Goal: Transaction & Acquisition: Purchase product/service

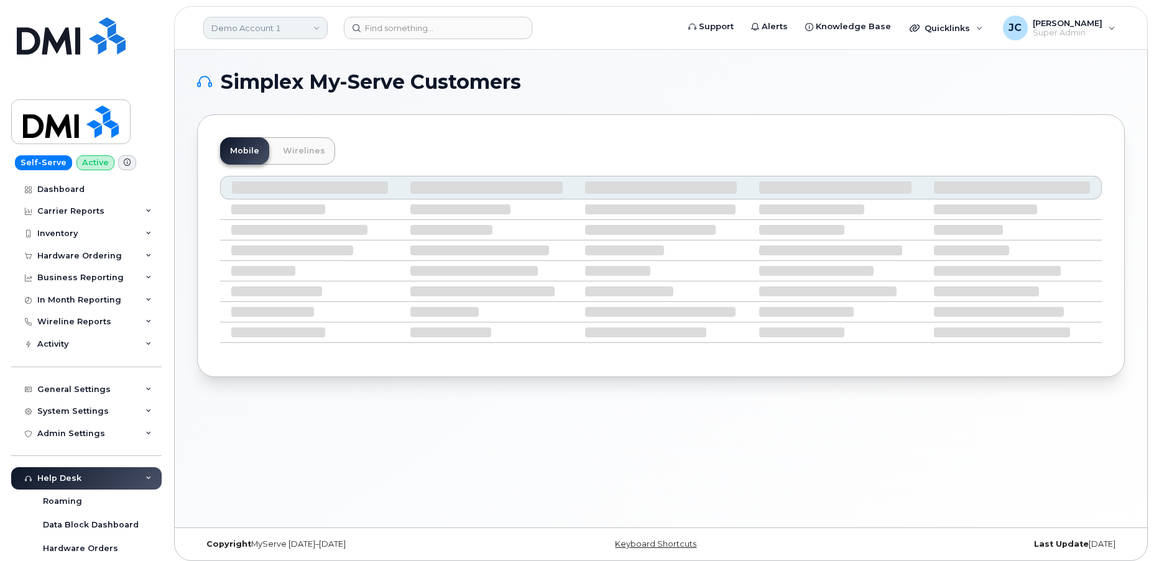
click at [267, 22] on link "Demo Account 1" at bounding box center [265, 28] width 124 height 22
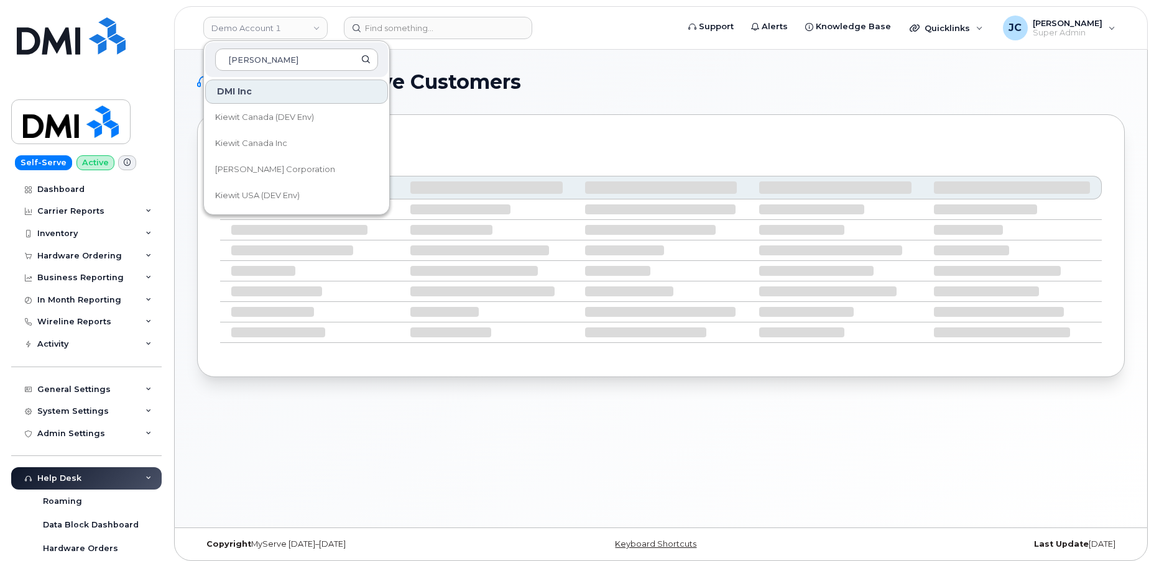
type input "kiewit"
click at [262, 169] on span "[PERSON_NAME] Corporation" at bounding box center [275, 169] width 120 height 12
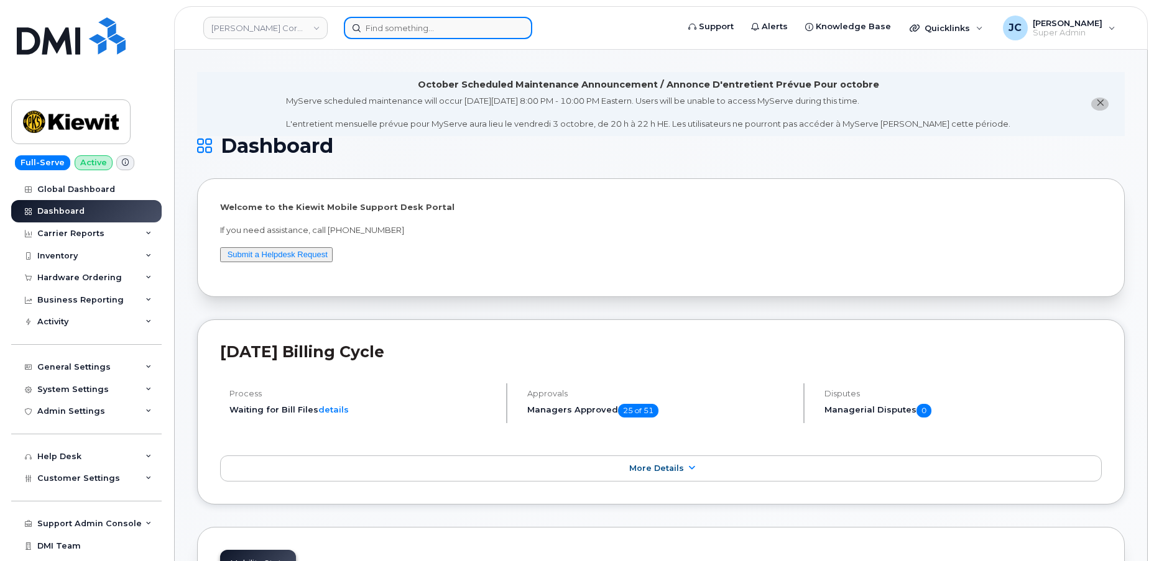
click at [387, 27] on input at bounding box center [438, 28] width 188 height 22
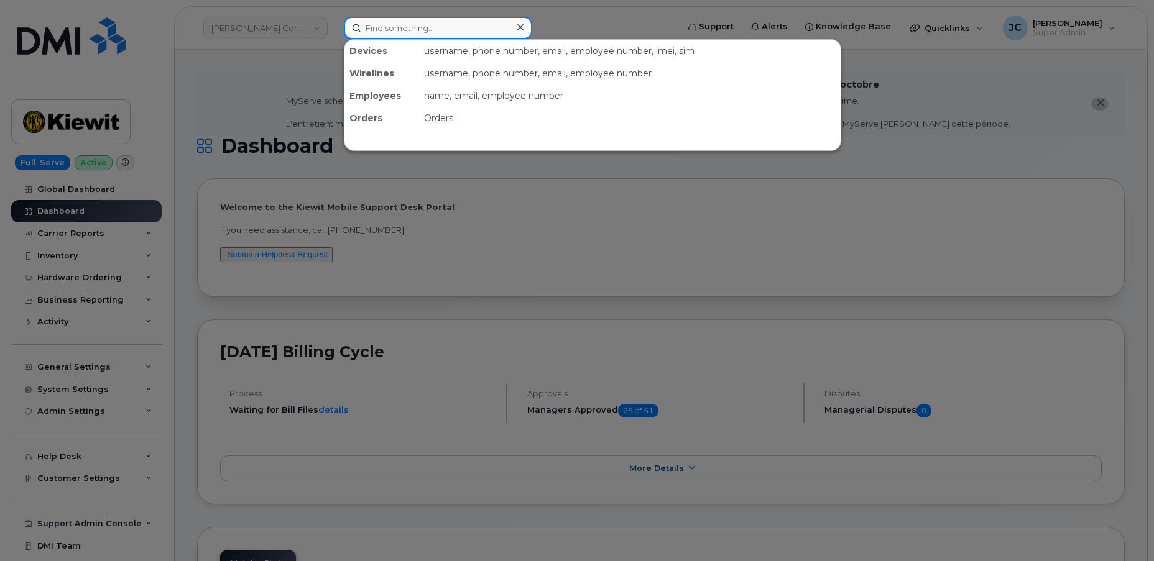
paste input "201.832.7041"
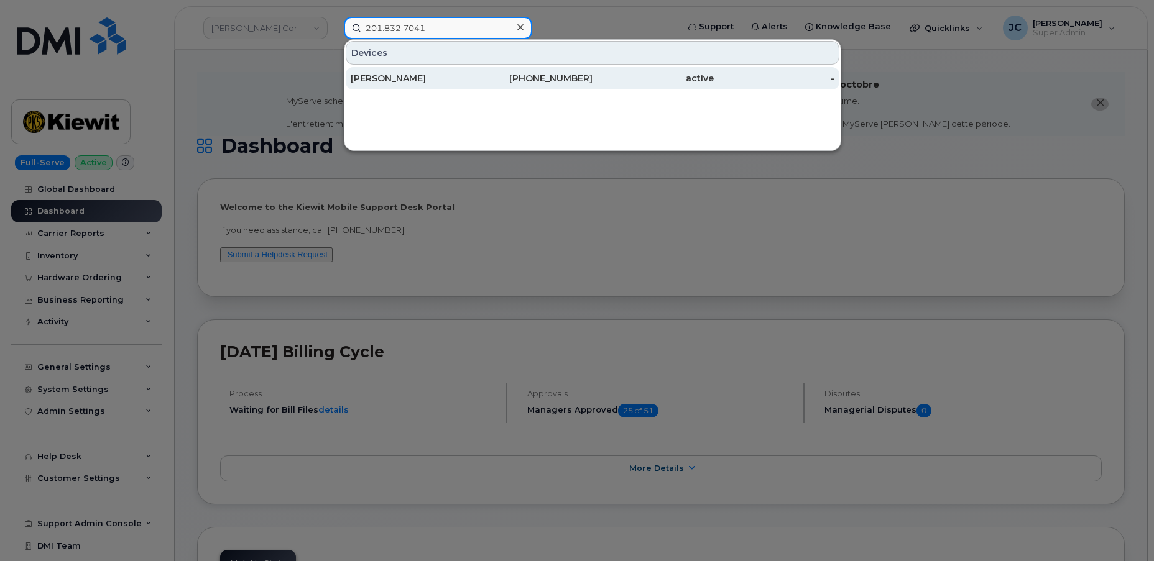
type input "201.832.7041"
click at [394, 75] on div "[PERSON_NAME]" at bounding box center [411, 78] width 121 height 12
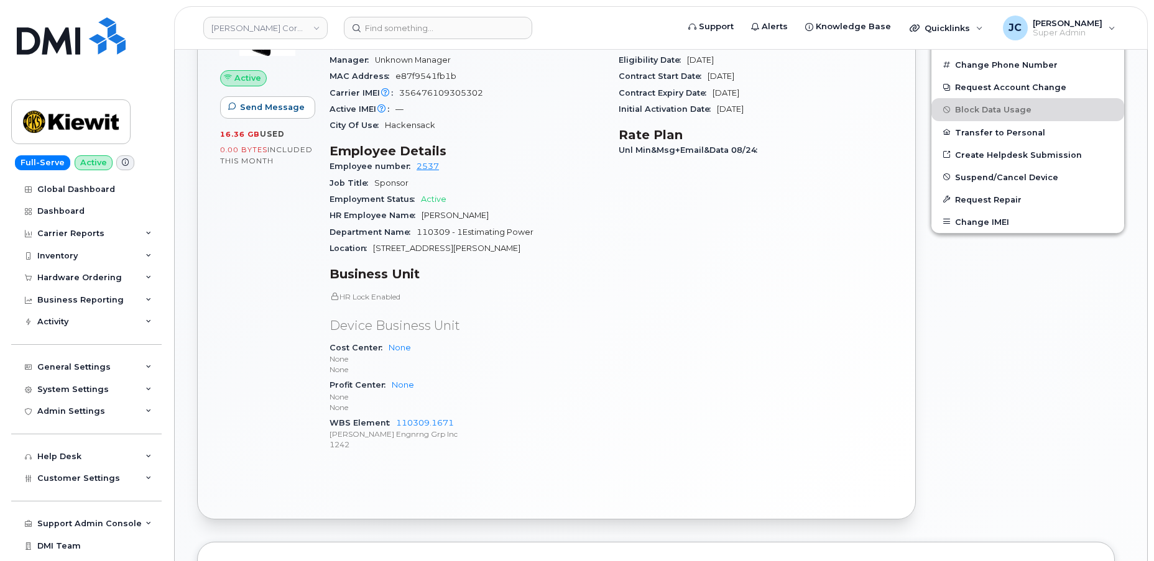
scroll to position [509, 0]
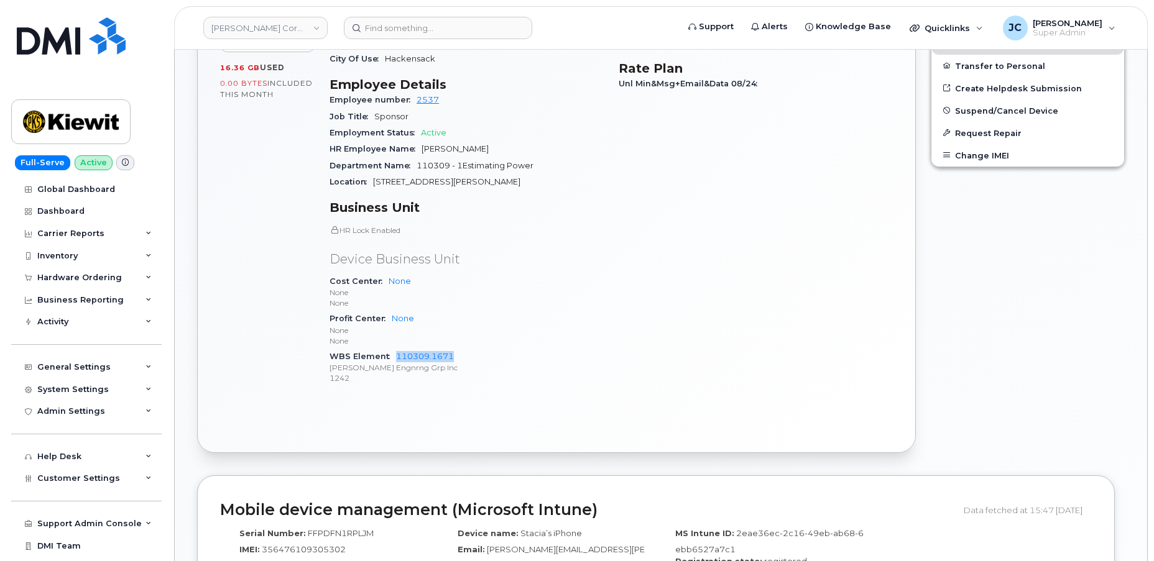
drag, startPoint x: 456, startPoint y: 344, endPoint x: 392, endPoint y: 346, distance: 64.0
click at [392, 349] on div "WBS Element 110309.1671 Kiewit Engnrng Grp Inc 1242" at bounding box center [466, 368] width 274 height 38
copy link "110309.1671"
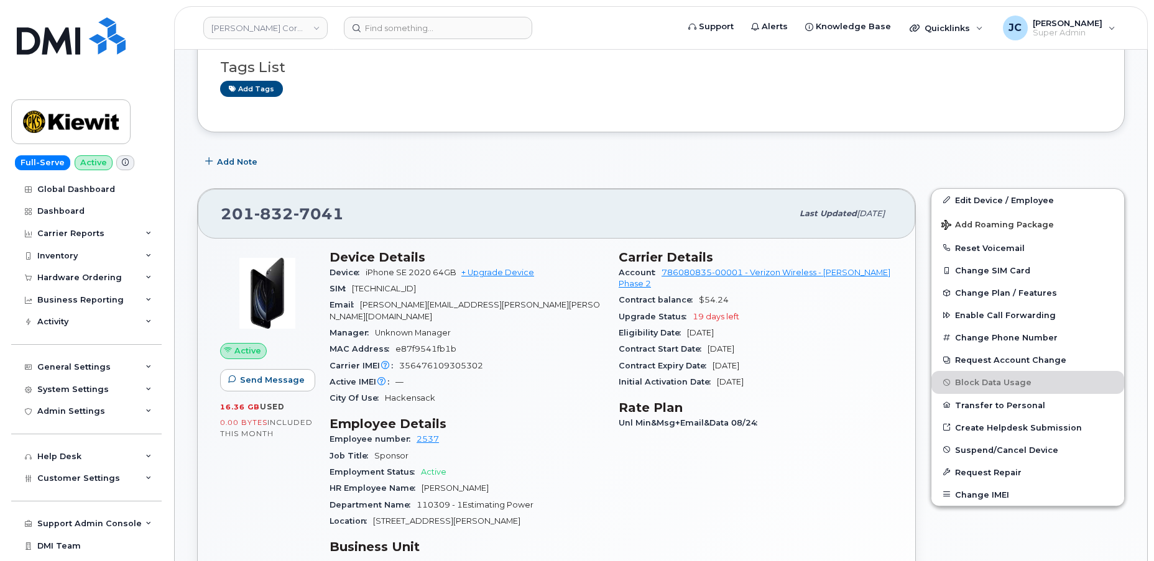
scroll to position [0, 0]
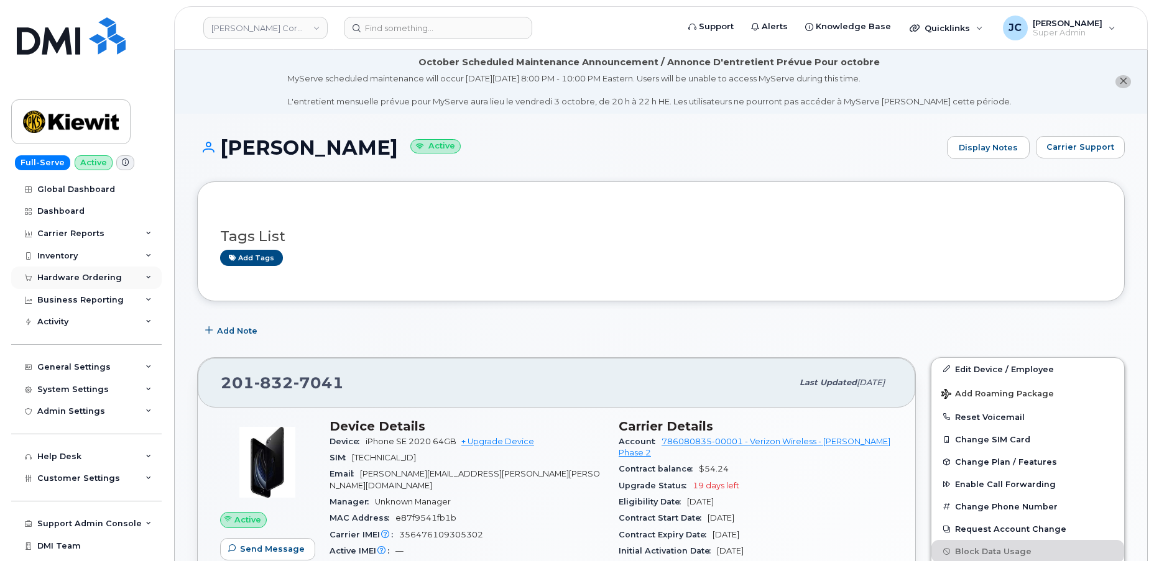
click at [149, 277] on div "Hardware Ordering" at bounding box center [86, 278] width 150 height 22
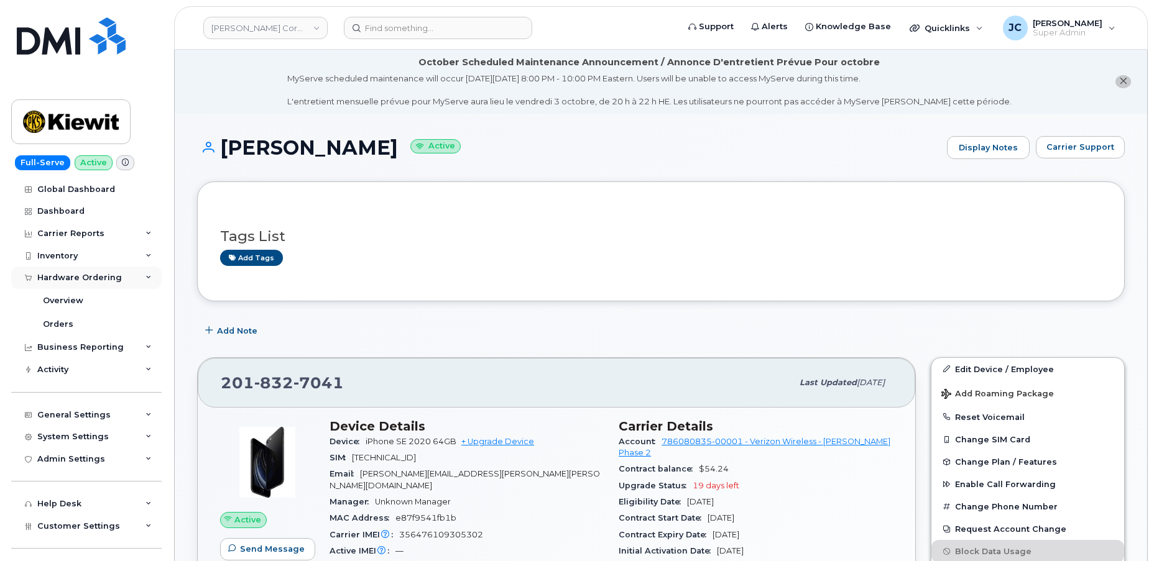
click at [145, 278] on icon at bounding box center [148, 278] width 6 height 6
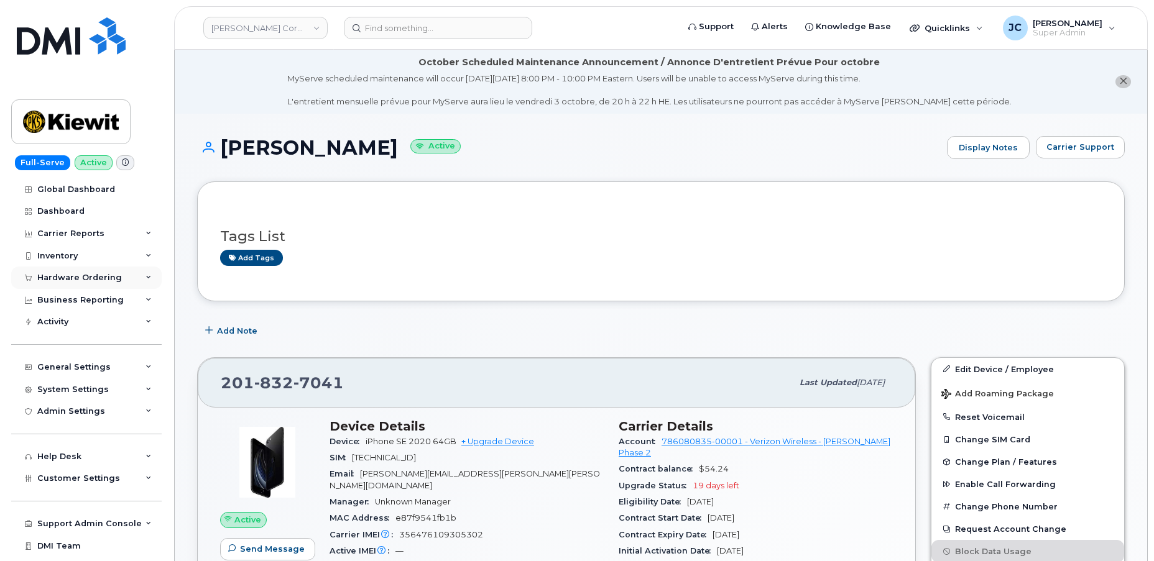
click at [145, 278] on icon at bounding box center [148, 278] width 6 height 6
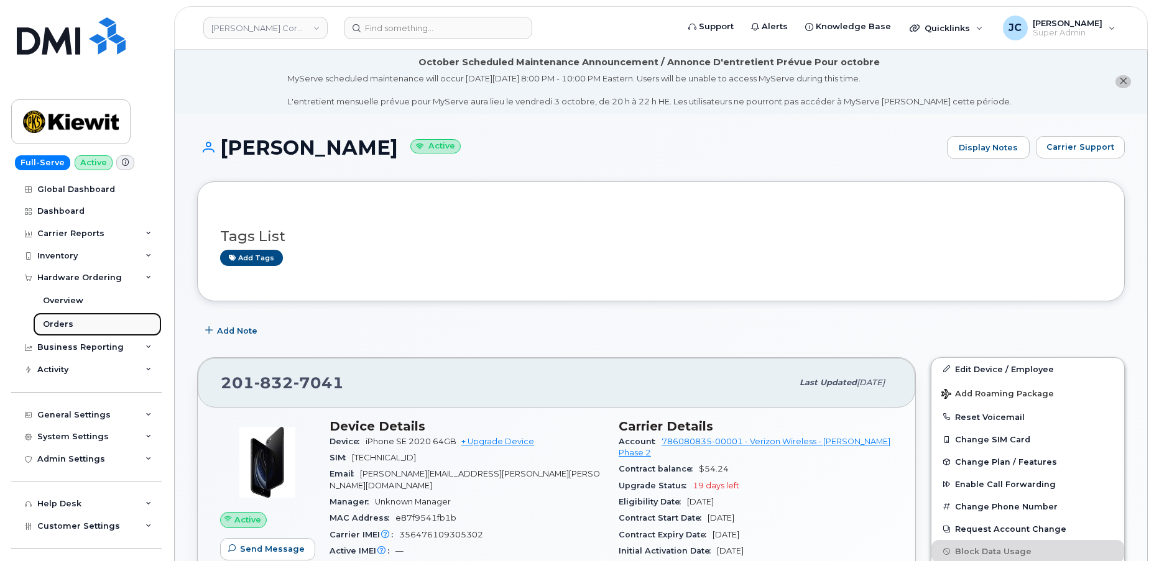
click at [53, 322] on div "Orders" at bounding box center [58, 324] width 30 height 11
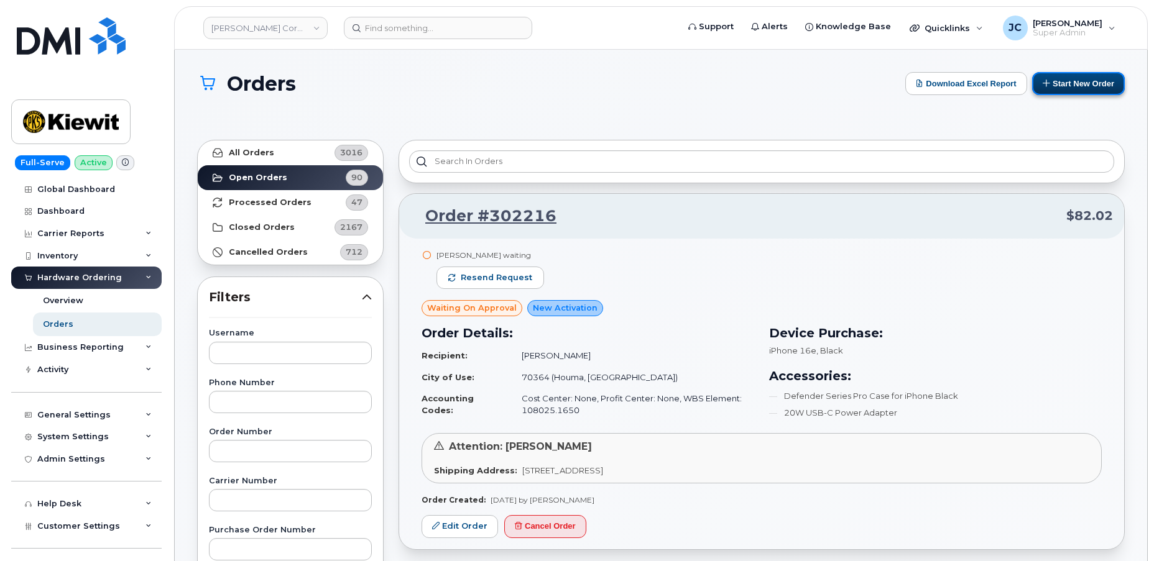
click at [1067, 82] on button "Start New Order" at bounding box center [1078, 83] width 93 height 23
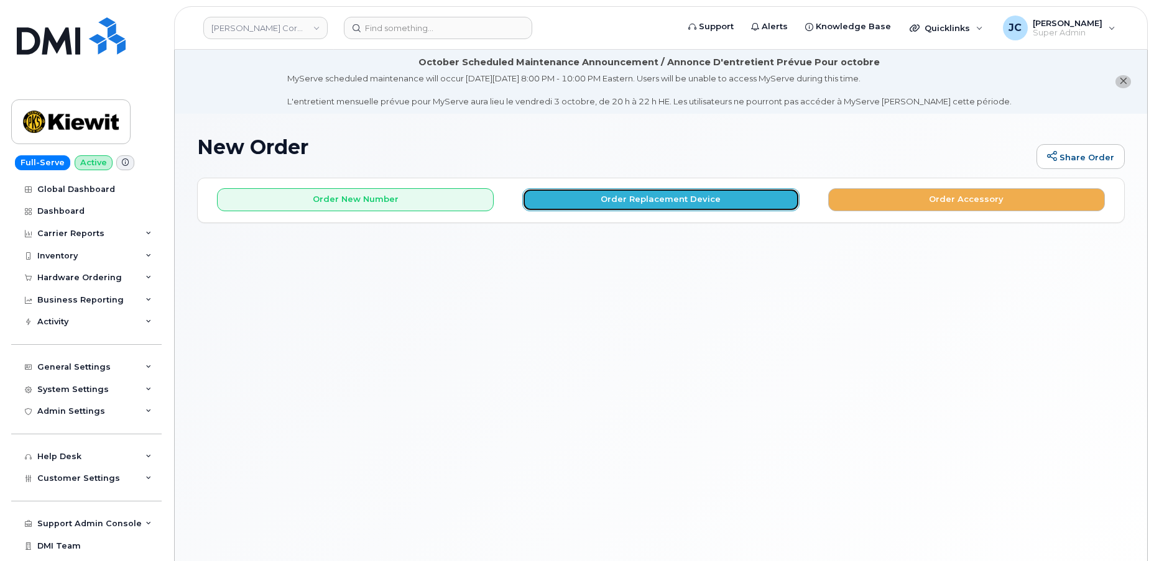
click at [645, 197] on button "Order Replacement Device" at bounding box center [660, 199] width 277 height 23
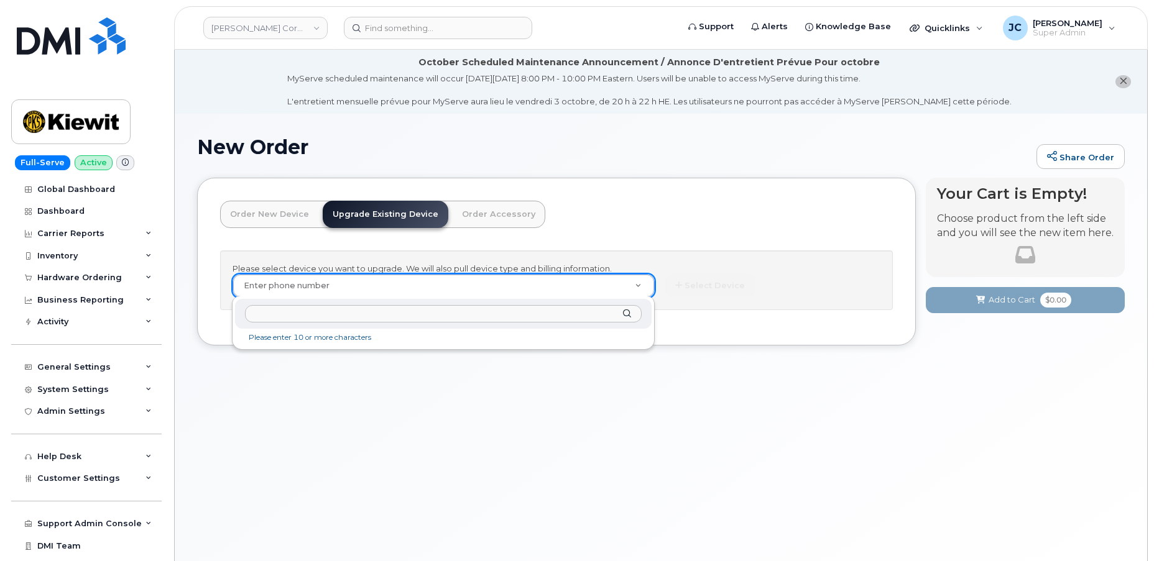
click at [333, 322] on input "text" at bounding box center [443, 314] width 397 height 18
paste input "201.832.7041"
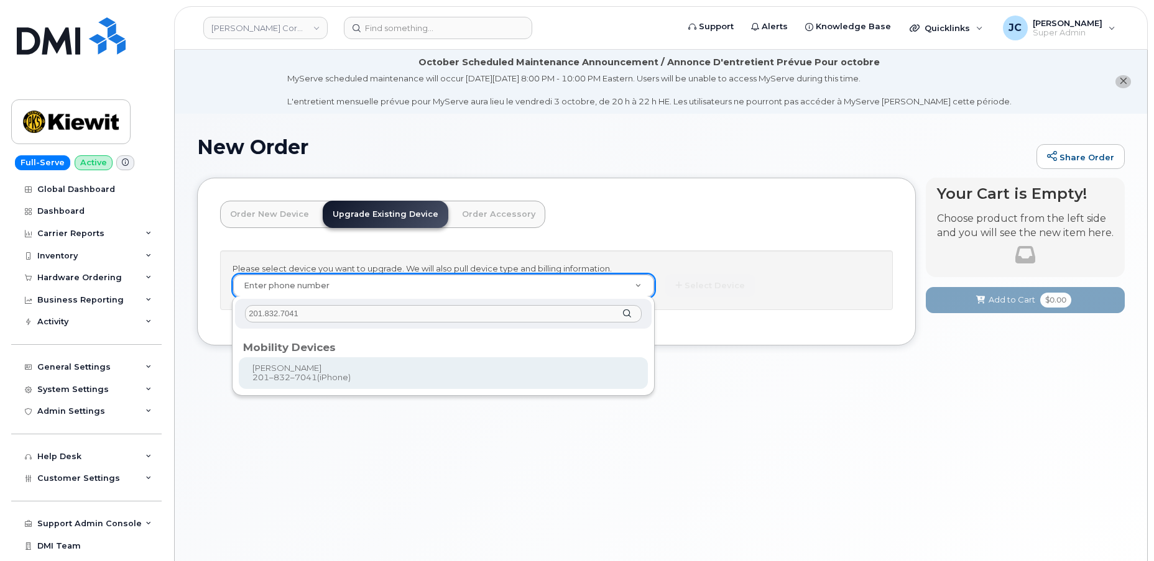
type input "201.832.7041"
type input "1164704"
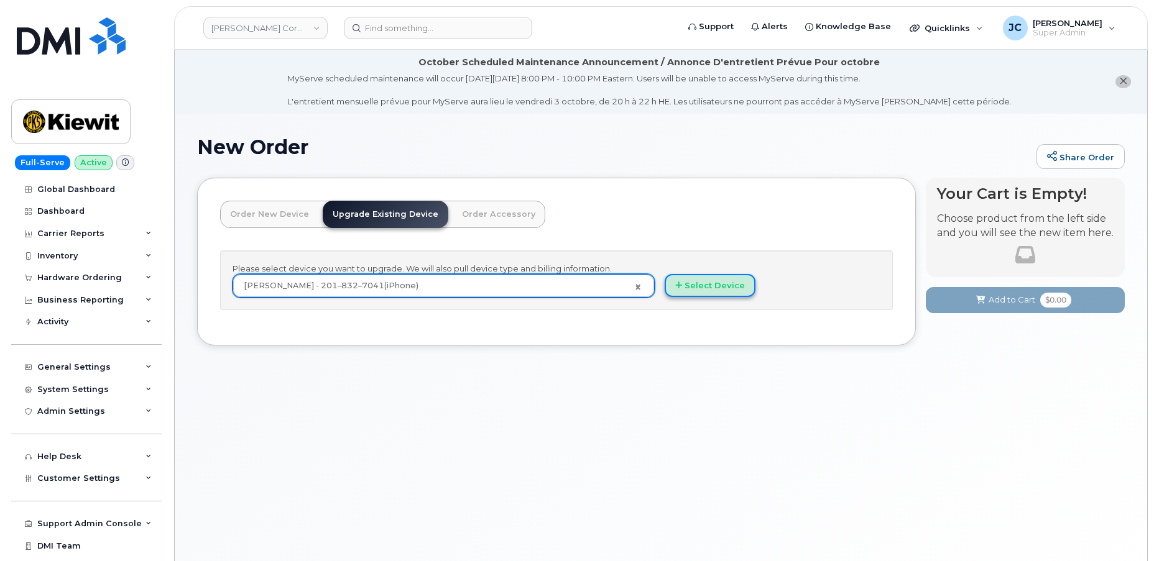
click at [711, 285] on button "Select Device" at bounding box center [710, 285] width 91 height 23
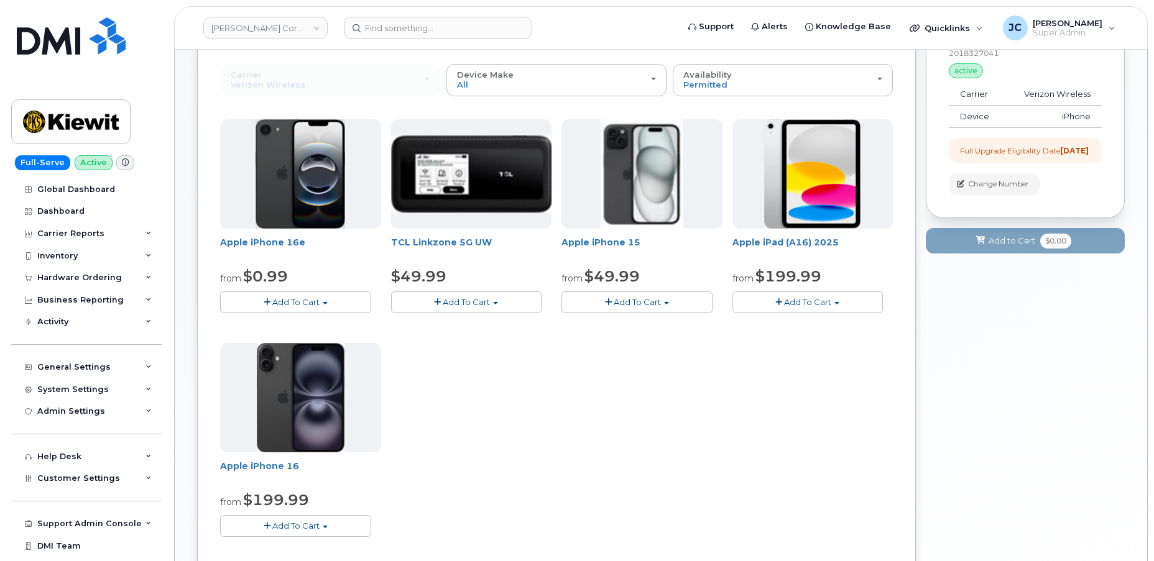
scroll to position [169, 0]
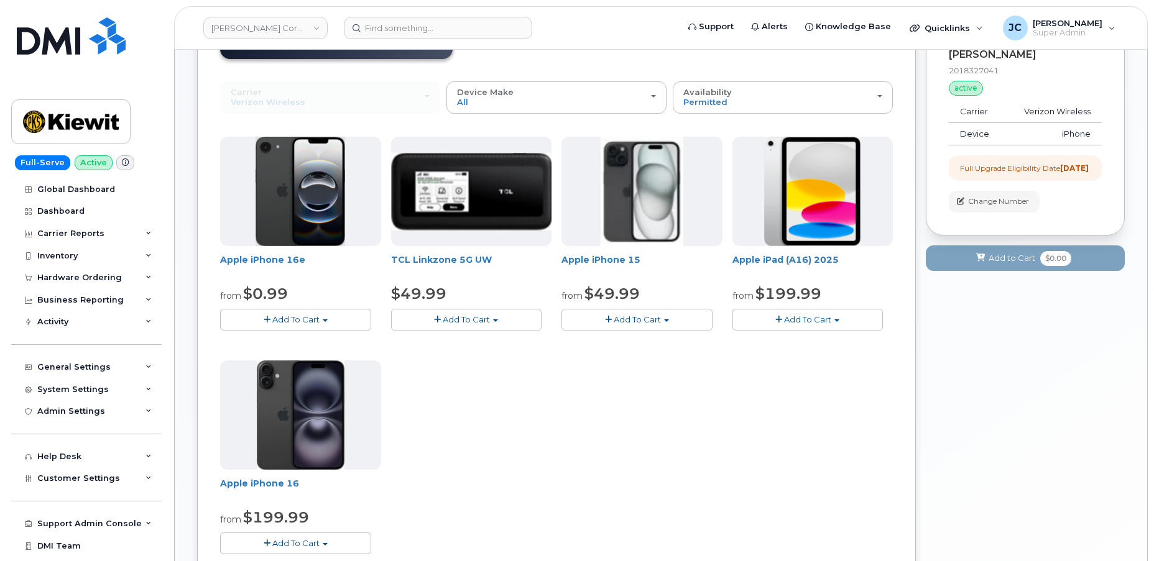
click at [326, 317] on button "Add To Cart" at bounding box center [295, 320] width 151 height 22
click at [313, 341] on link "$0.99 - 2 Year Upgrade (128GB)" at bounding box center [301, 343] width 156 height 16
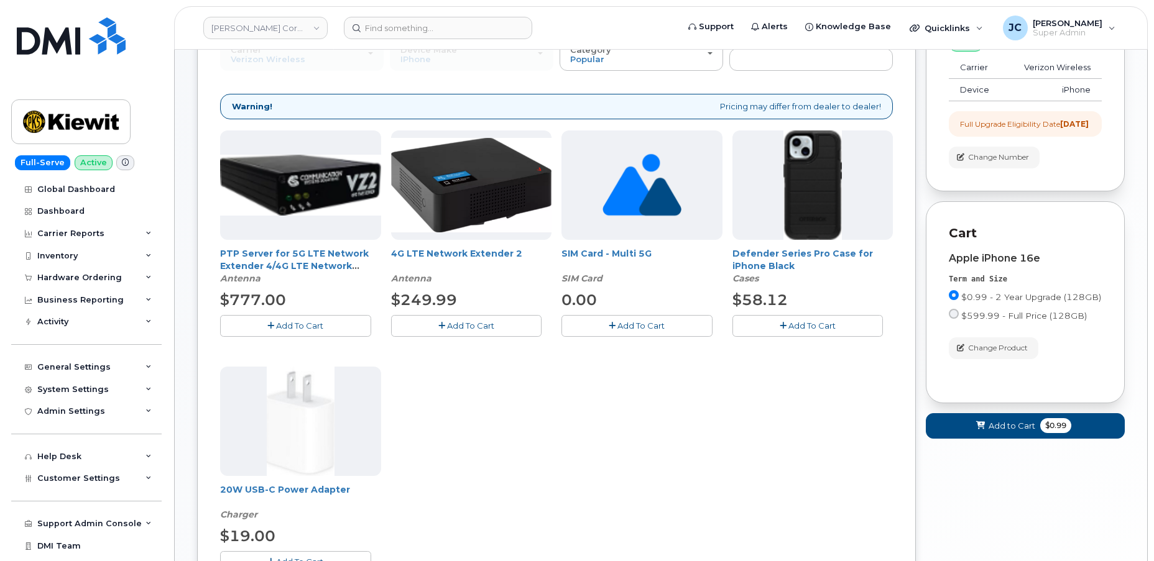
scroll to position [226, 0]
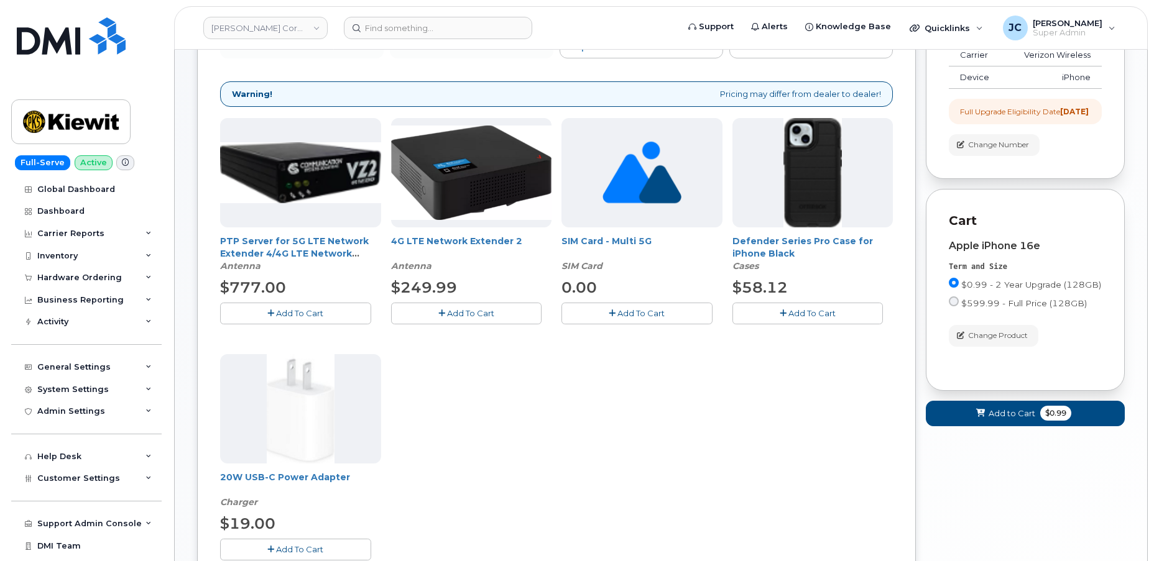
click at [810, 305] on button "Add To Cart" at bounding box center [807, 314] width 151 height 22
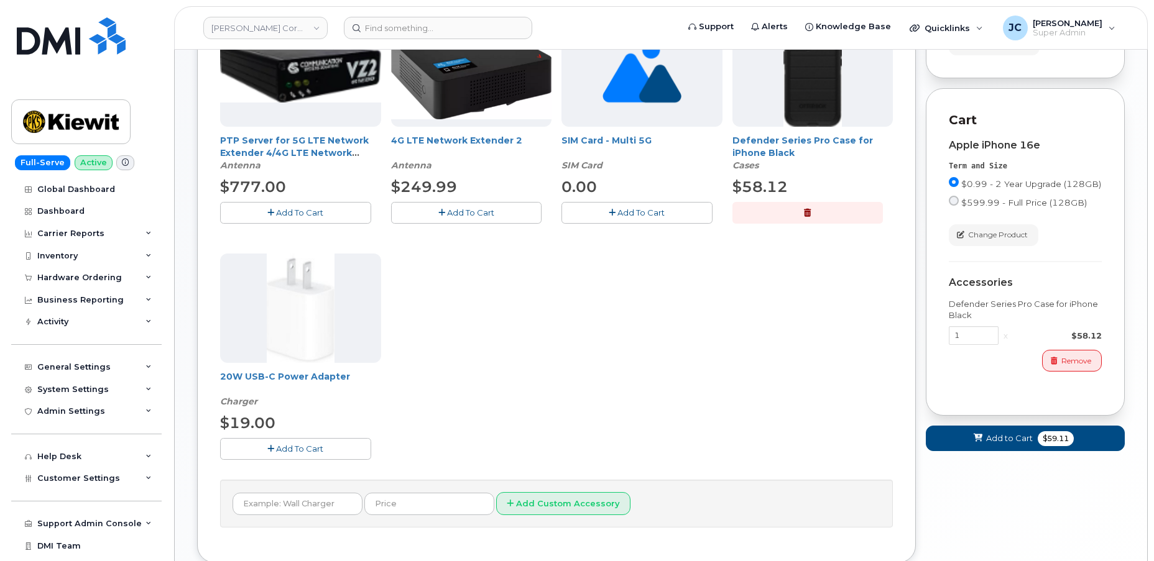
scroll to position [339, 0]
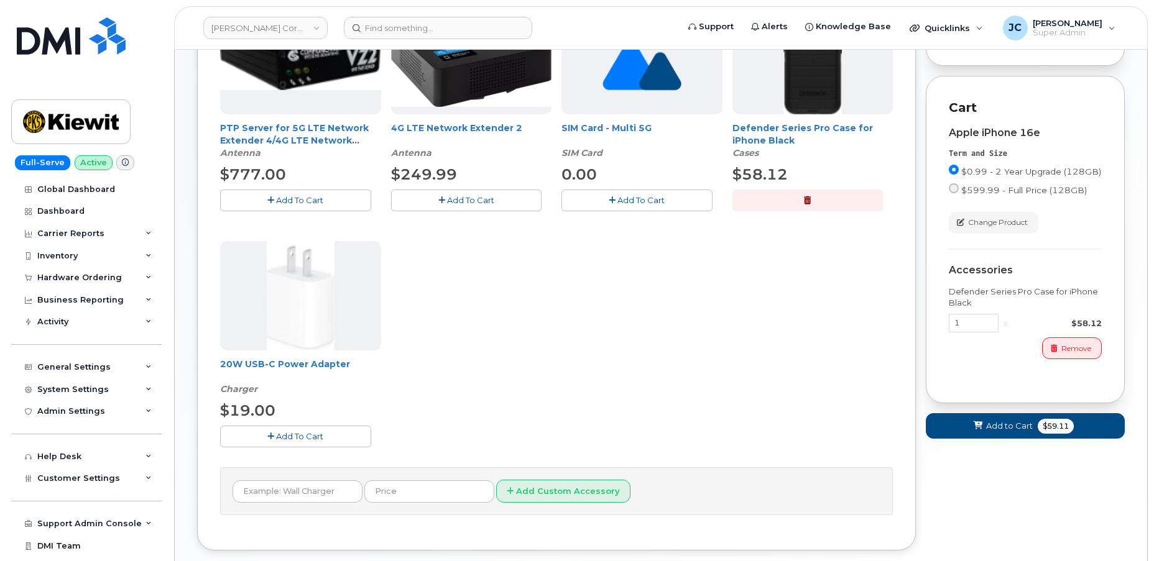
click at [308, 431] on span "Add To Cart" at bounding box center [299, 436] width 47 height 10
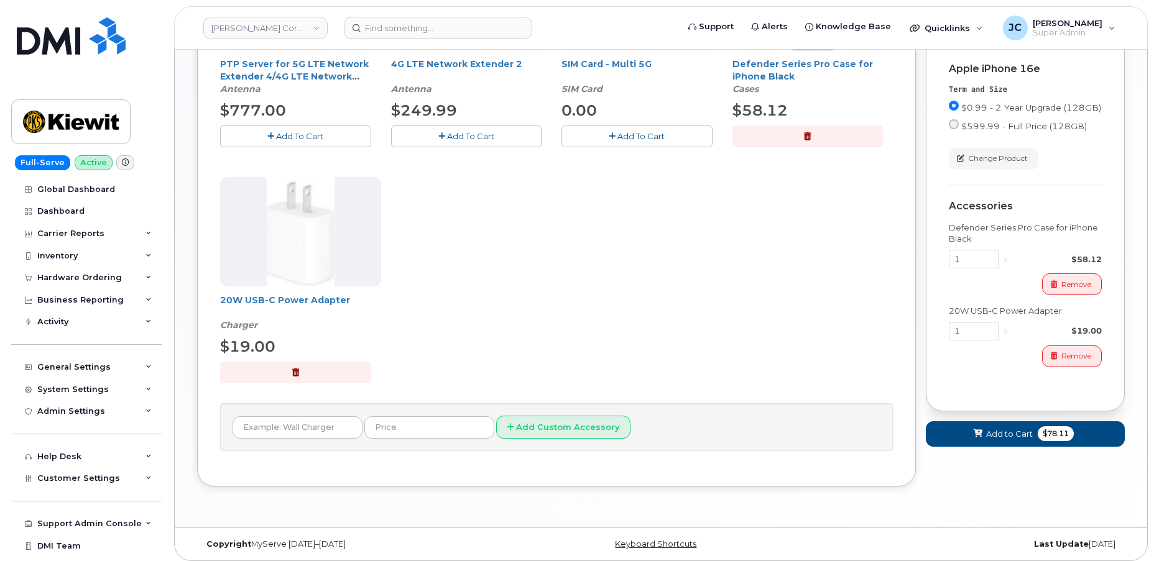
scroll to position [406, 0]
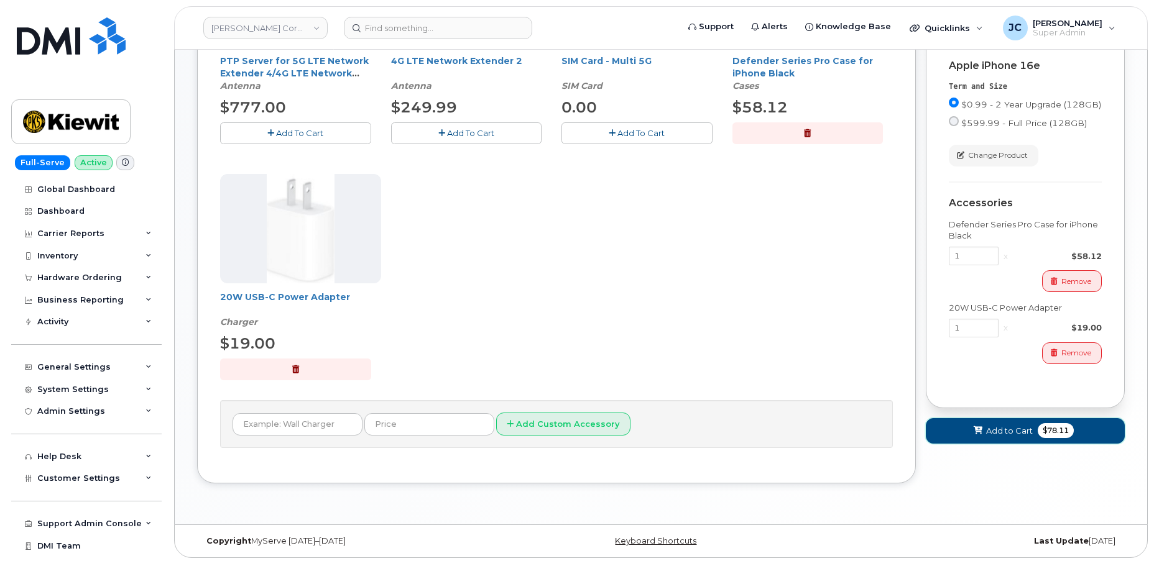
click at [1008, 437] on span "Add to Cart" at bounding box center [1009, 431] width 47 height 12
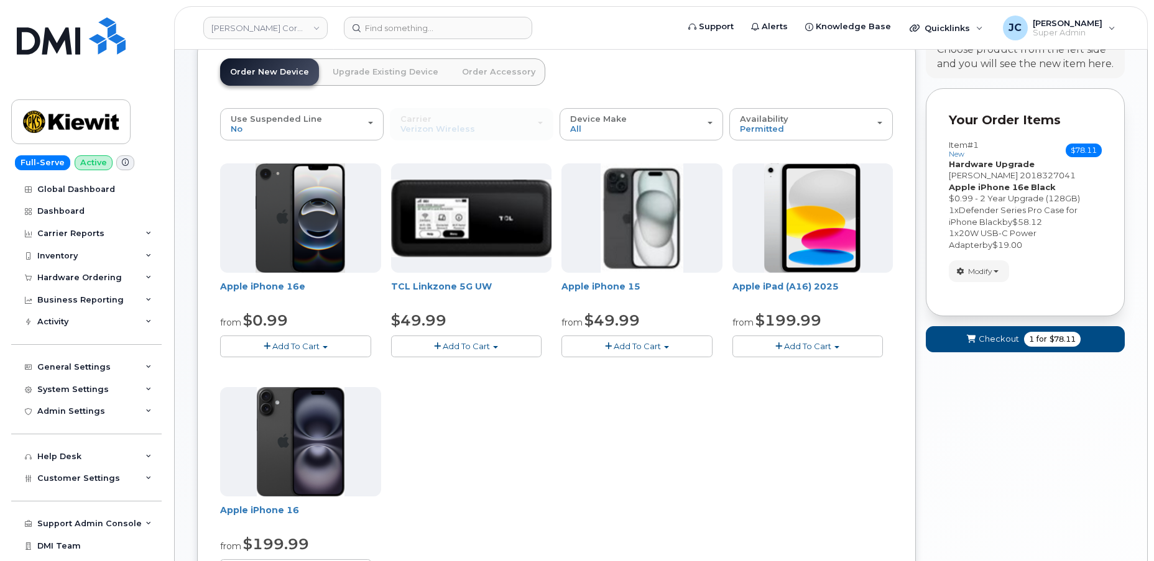
scroll to position [162, 0]
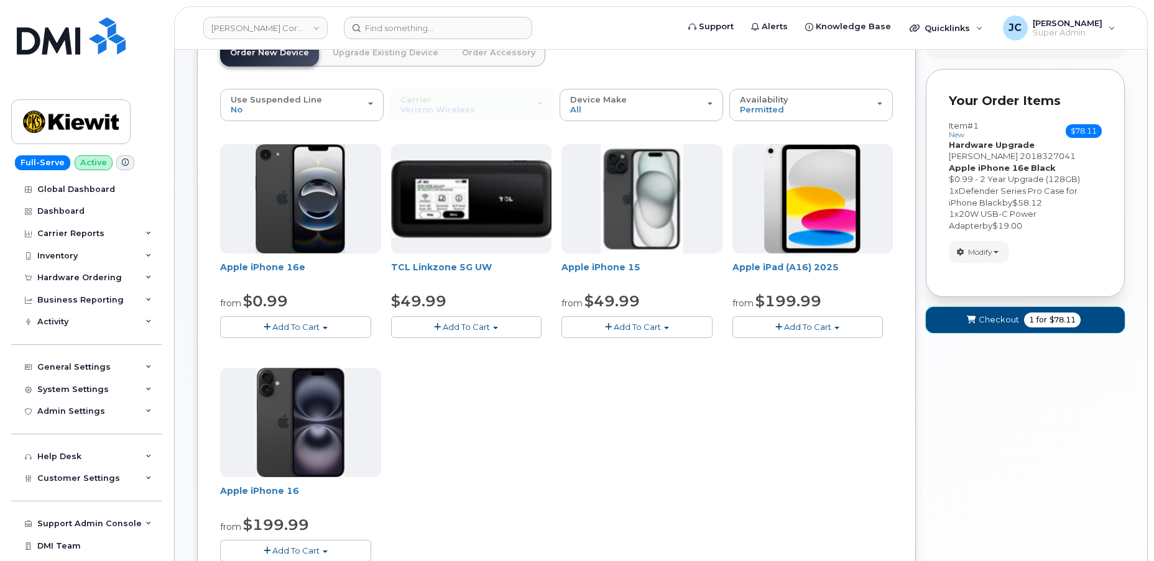
click at [1000, 324] on span "Checkout" at bounding box center [998, 320] width 40 height 12
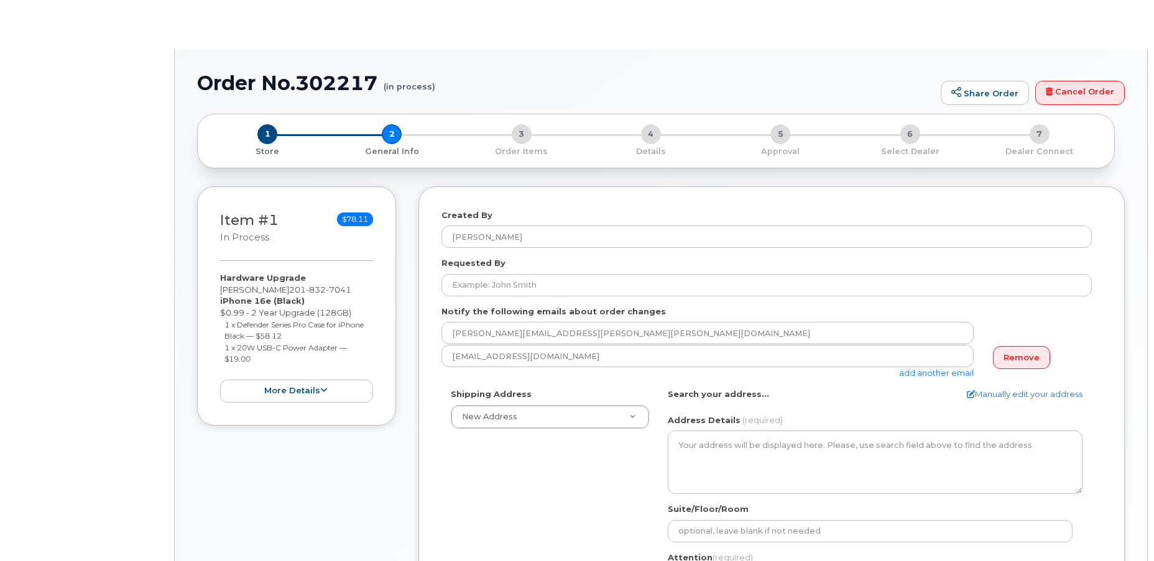
select select
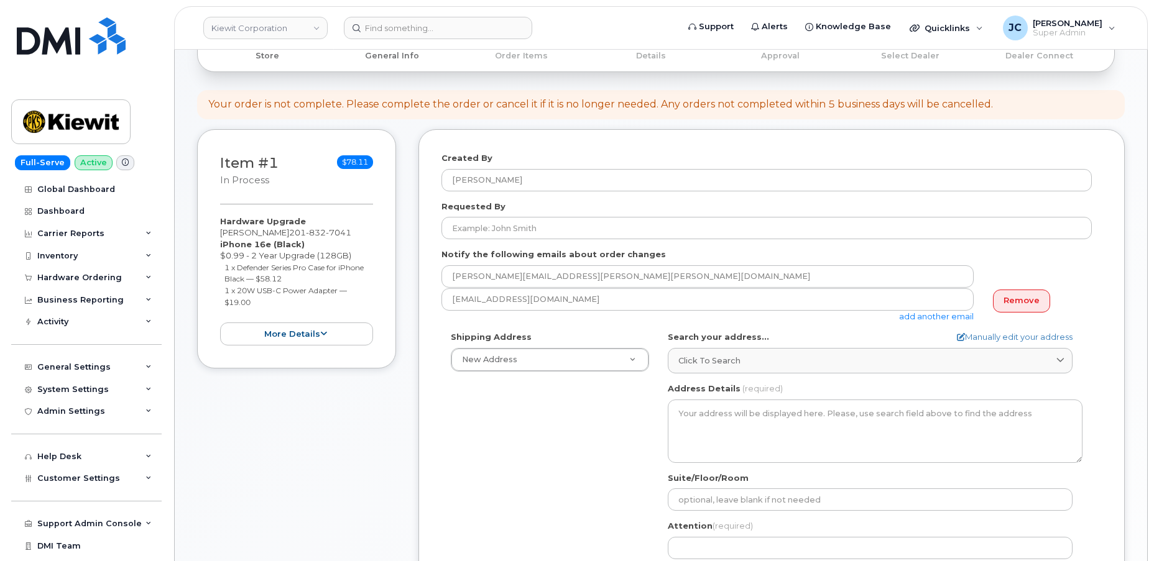
scroll to position [169, 0]
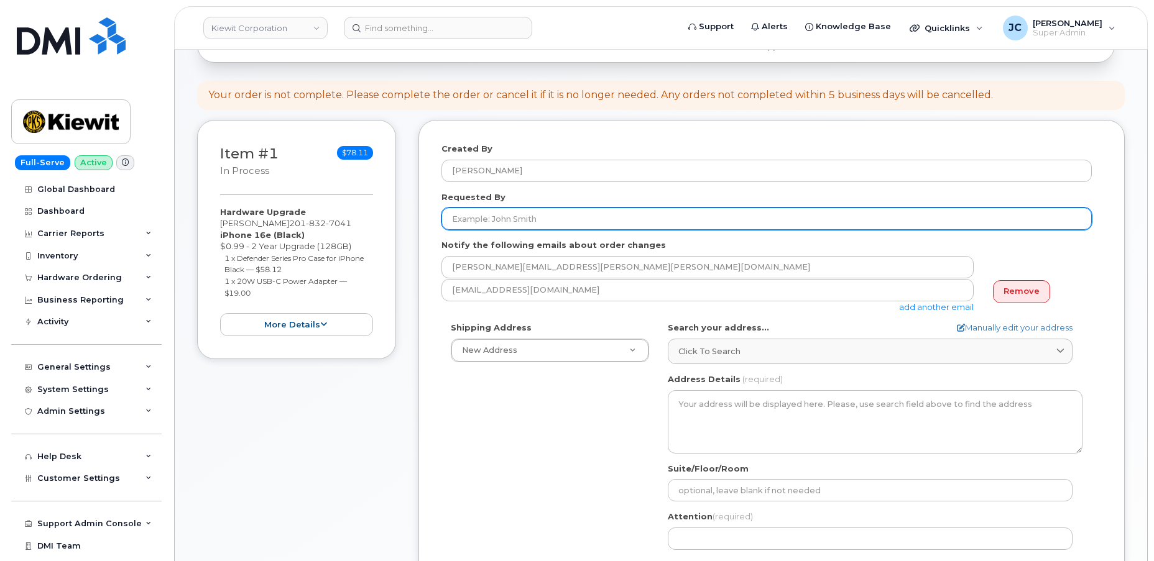
click at [536, 214] on input "Requested By" at bounding box center [766, 219] width 650 height 22
type input "[PERSON_NAME]"
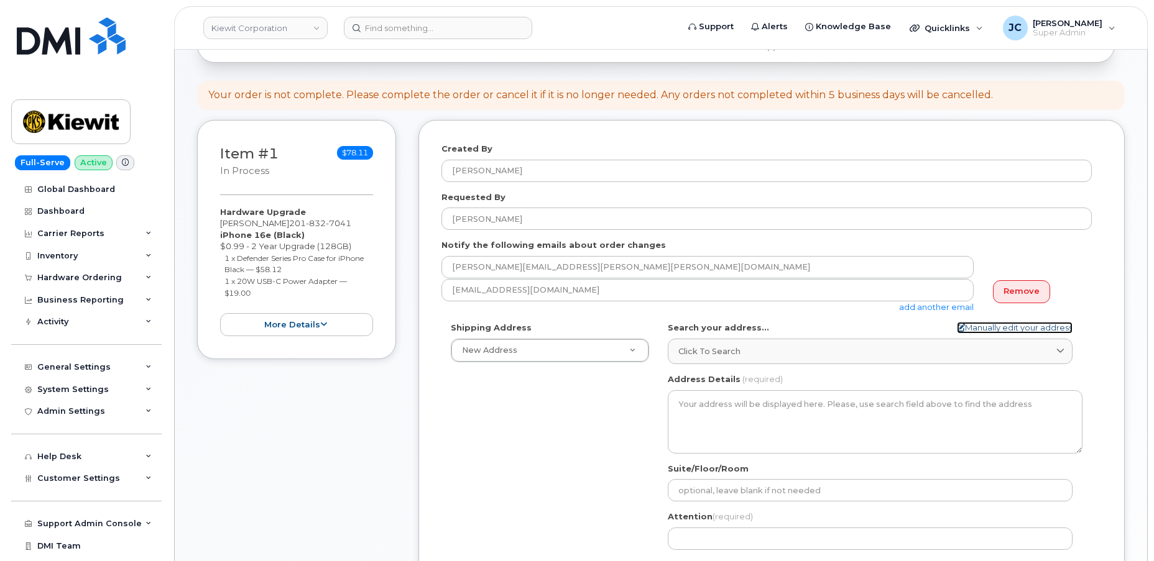
click at [959, 327] on icon at bounding box center [961, 328] width 8 height 8
select select
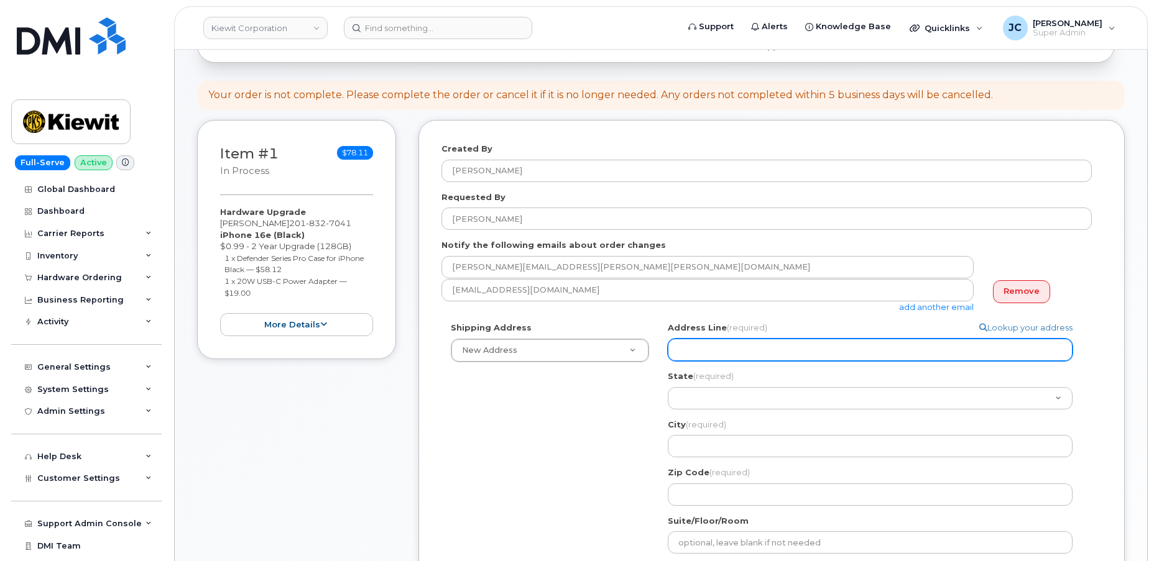
click at [697, 352] on input "Address Line (required)" at bounding box center [870, 350] width 405 height 22
drag, startPoint x: 980, startPoint y: 353, endPoint x: 946, endPoint y: 361, distance: 35.0
click at [980, 353] on input "Address Line (required)" at bounding box center [870, 350] width 405 height 22
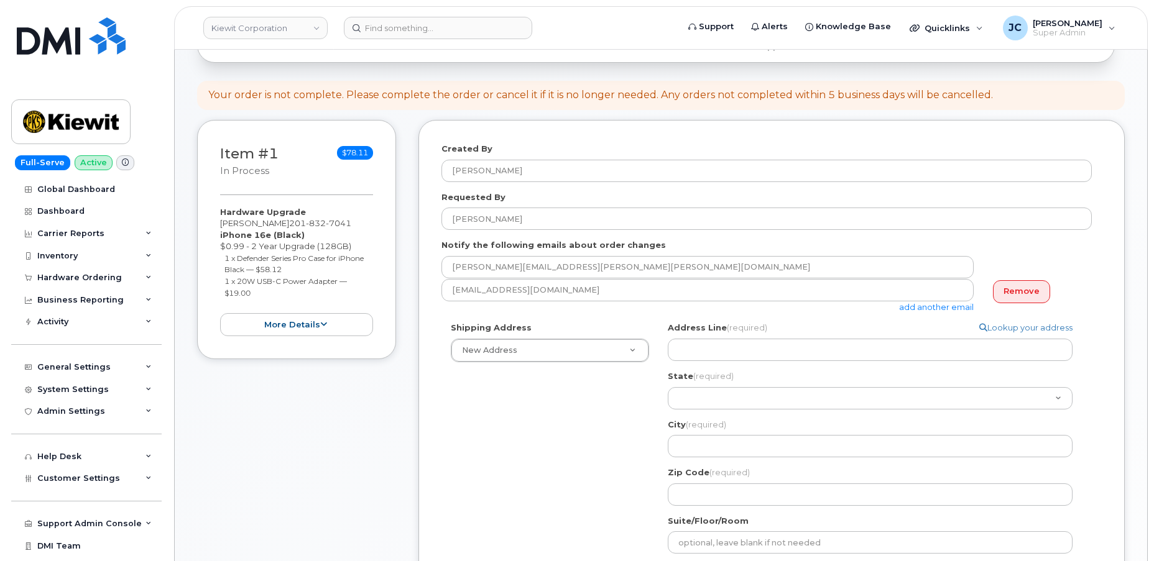
click at [628, 396] on div "Shipping Address New Address New Address 831 Newhall Dr 585 N Dairy Ashford Rd …" at bounding box center [766, 491] width 650 height 338
click at [1000, 325] on link "Lookup your address" at bounding box center [1025, 328] width 93 height 12
select select
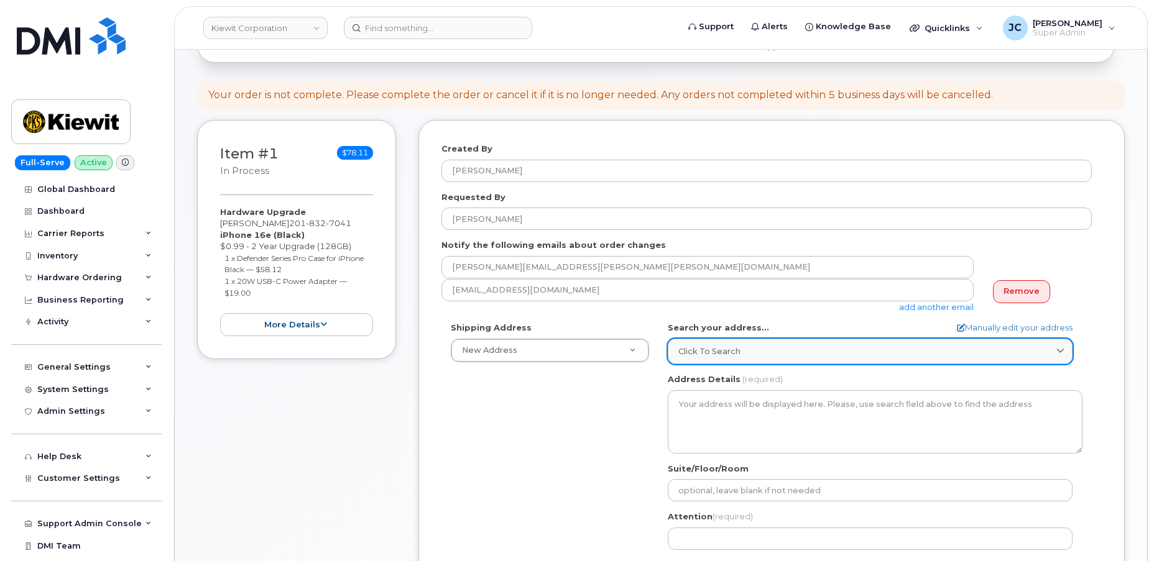
click at [748, 355] on div "Click to search" at bounding box center [870, 352] width 384 height 12
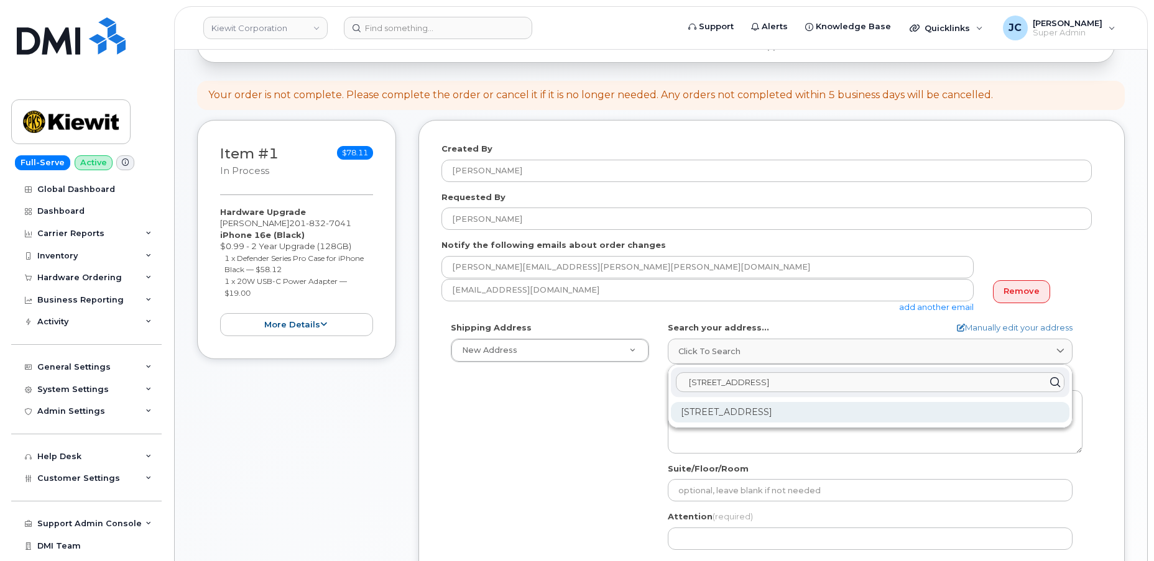
type input "12563 West 108th"
click at [776, 412] on div "12563 W 108th Ter Overland Park KS 66210-1109" at bounding box center [870, 412] width 398 height 21
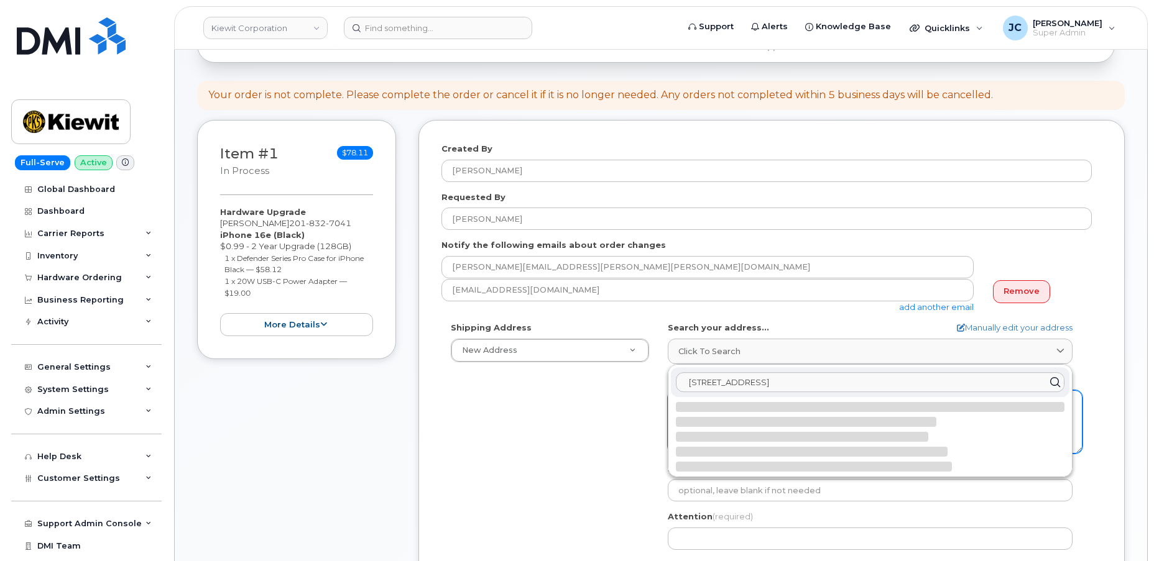
select select
type textarea "12563 W 108th Ter OVERLAND PARK KS 66210-1109 UNITED STATES"
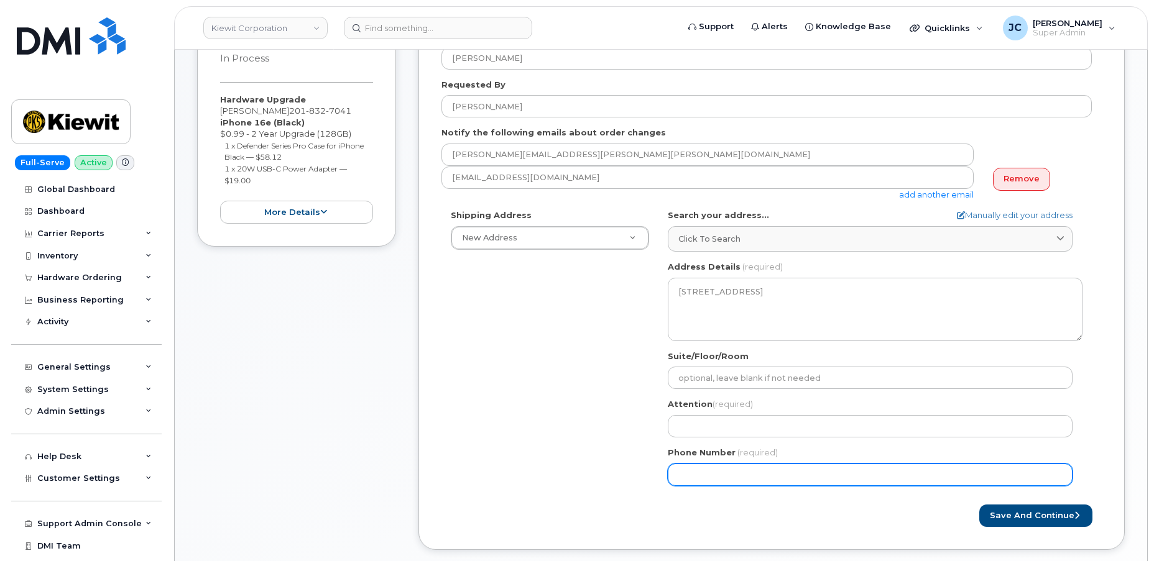
scroll to position [339, 0]
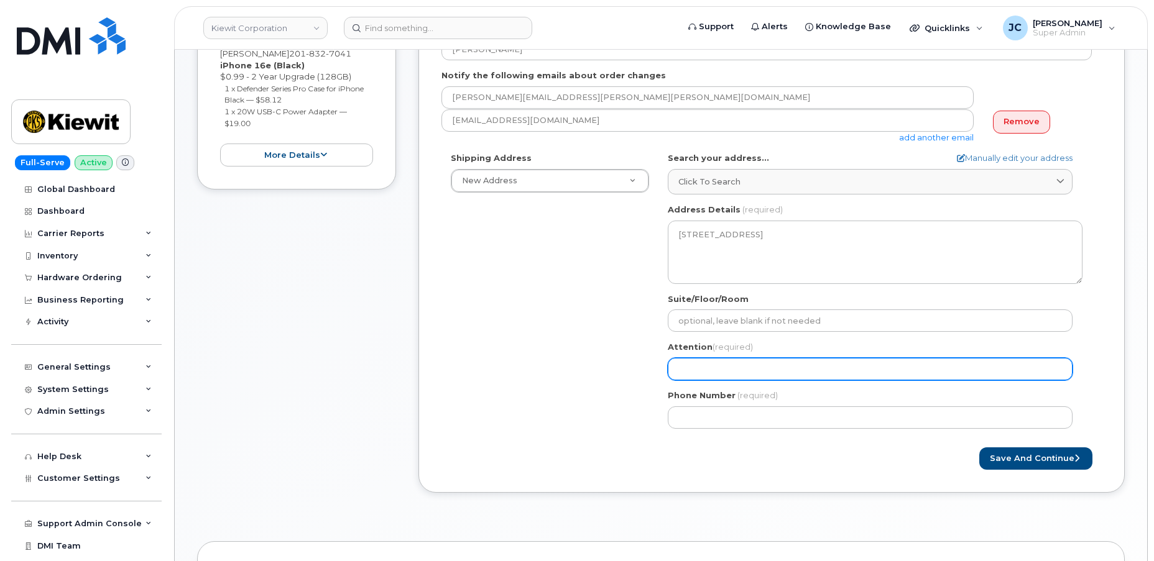
click at [714, 369] on input "Attention (required)" at bounding box center [870, 369] width 405 height 22
select select
type input "S"
select select
type input "Sa"
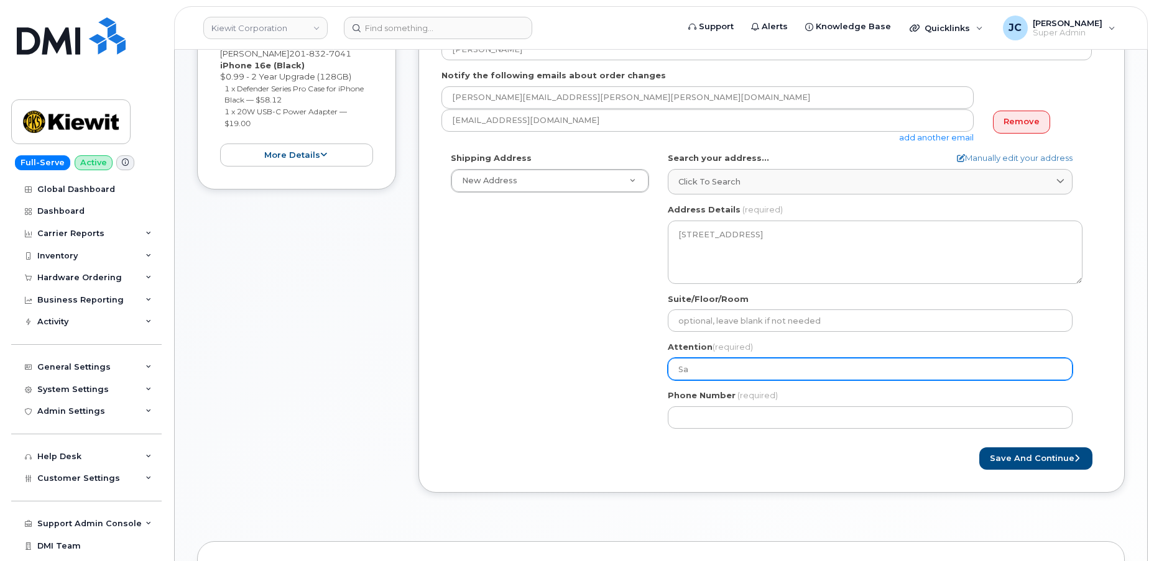
select select
type input "Sat"
select select
type input "Satc"
select select
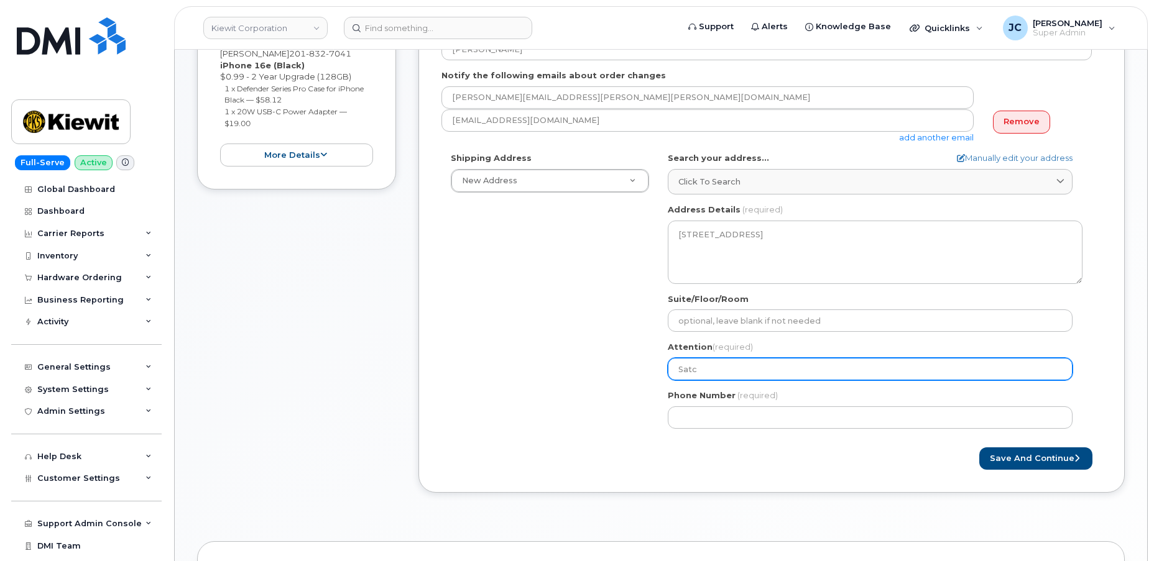
type input "Satci"
select select
type input "Satcia"
select select
type input "Satci"
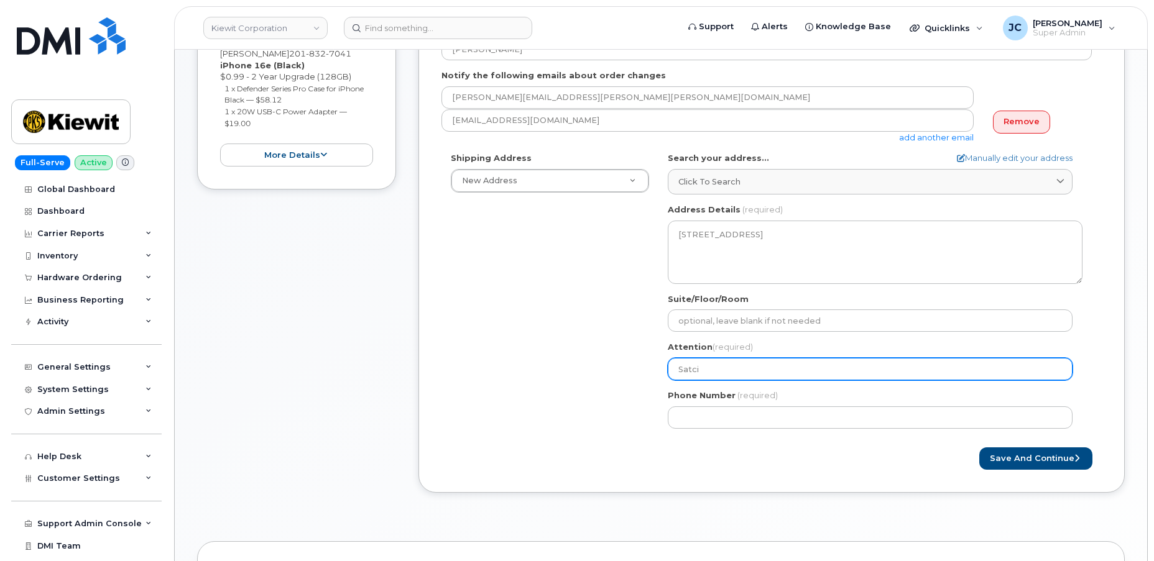
select select
type input "Satc"
select select
type input "Sat"
select select
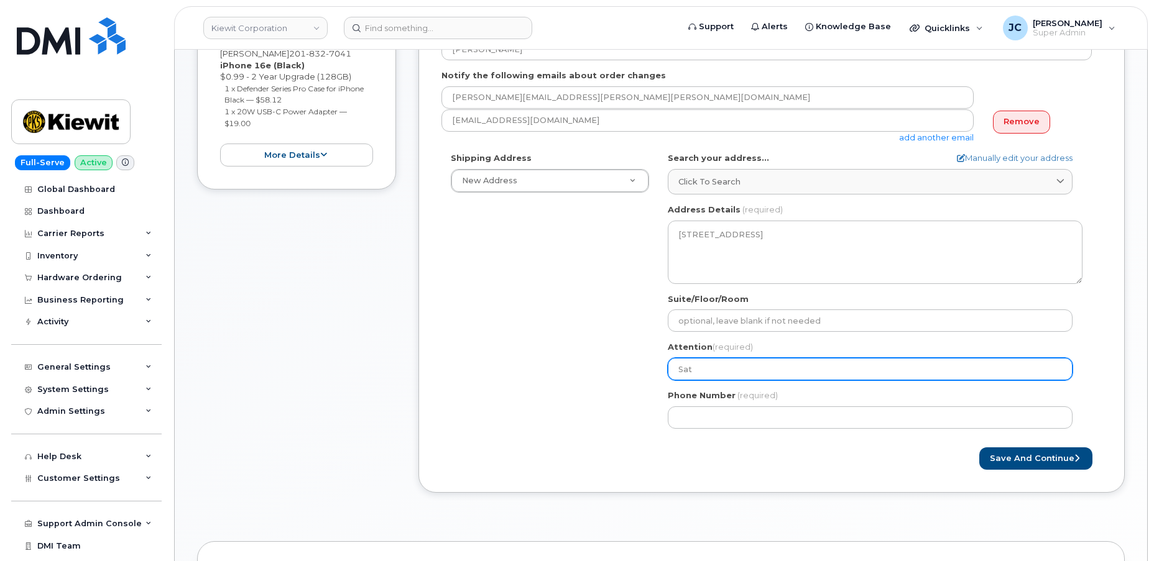
type input "Sa"
select select
type input "S"
select select
type input "St"
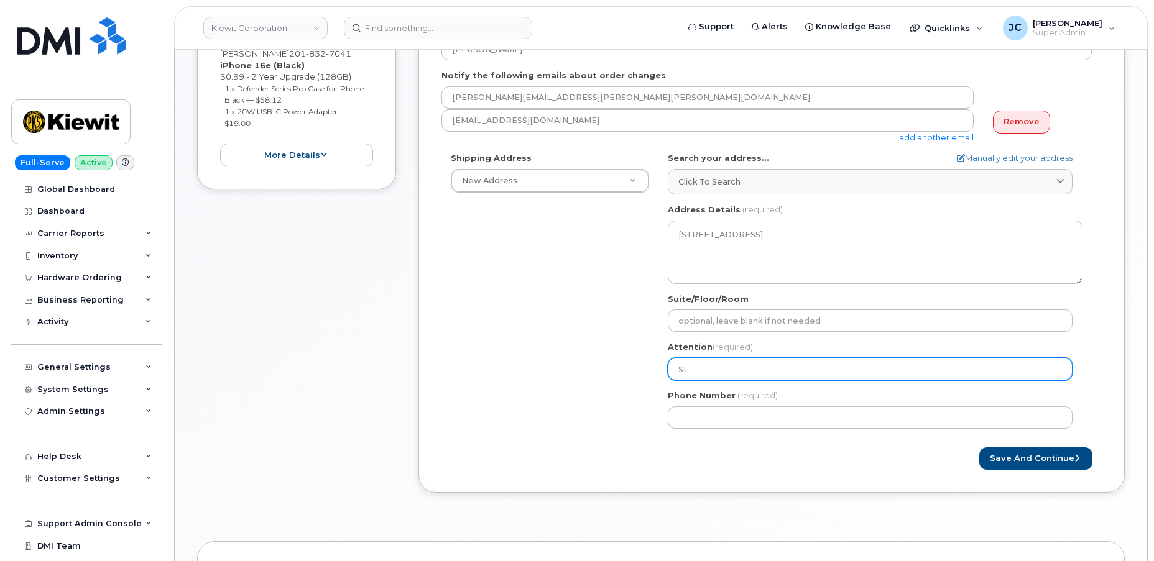
select select
type input "Sta"
select select
type input "Stac"
select select
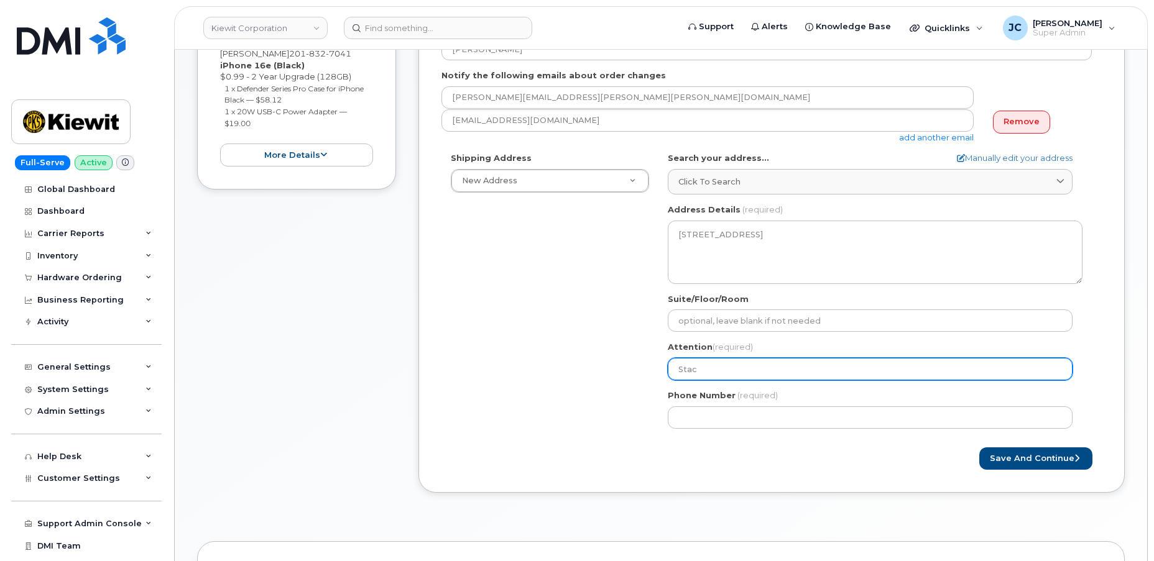
type input "Staci"
select select
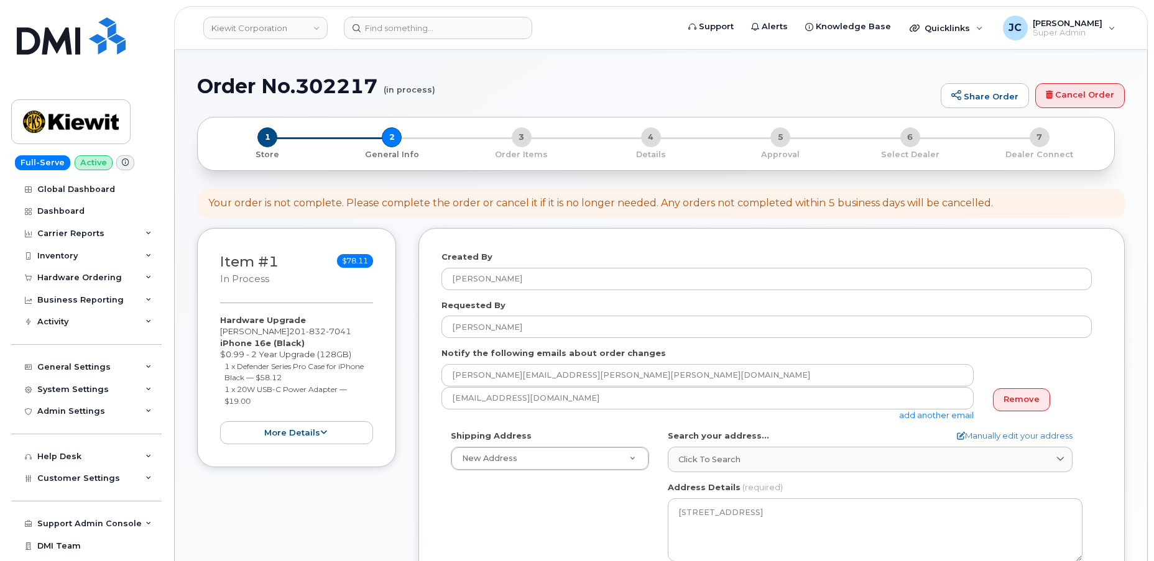
scroll to position [0, 0]
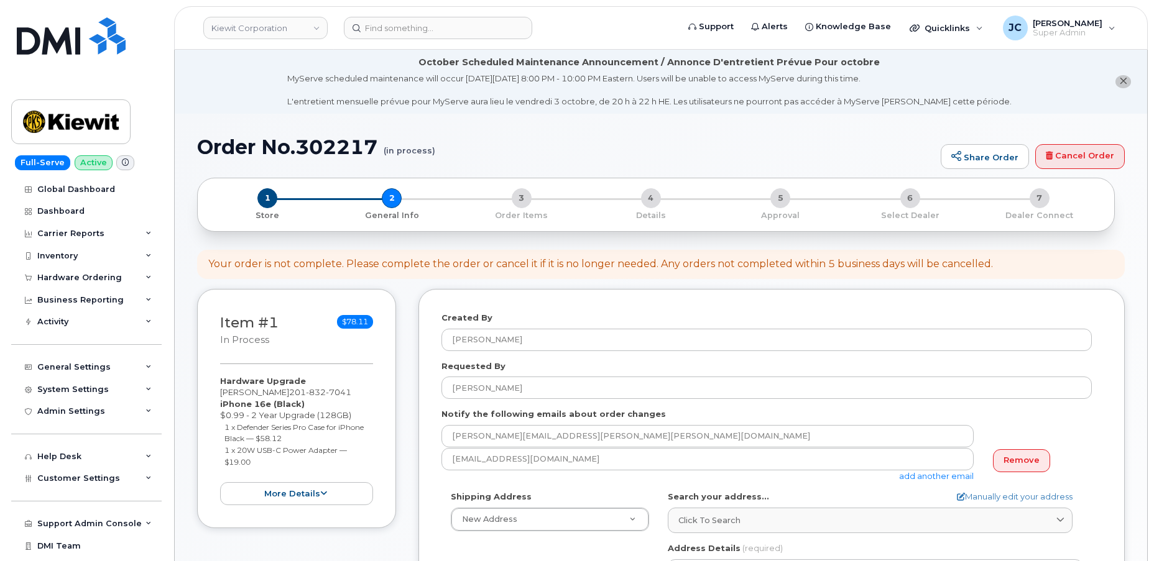
type input "Stacia"
drag, startPoint x: 292, startPoint y: 394, endPoint x: 246, endPoint y: 395, distance: 46.6
click at [246, 395] on div "Hardware Upgrade Stacia Pagenkopf 201 832 7041 iPhone 16e (Black) $0.99 - 2 Yea…" at bounding box center [296, 440] width 153 height 130
copy div "Pagenkopf"
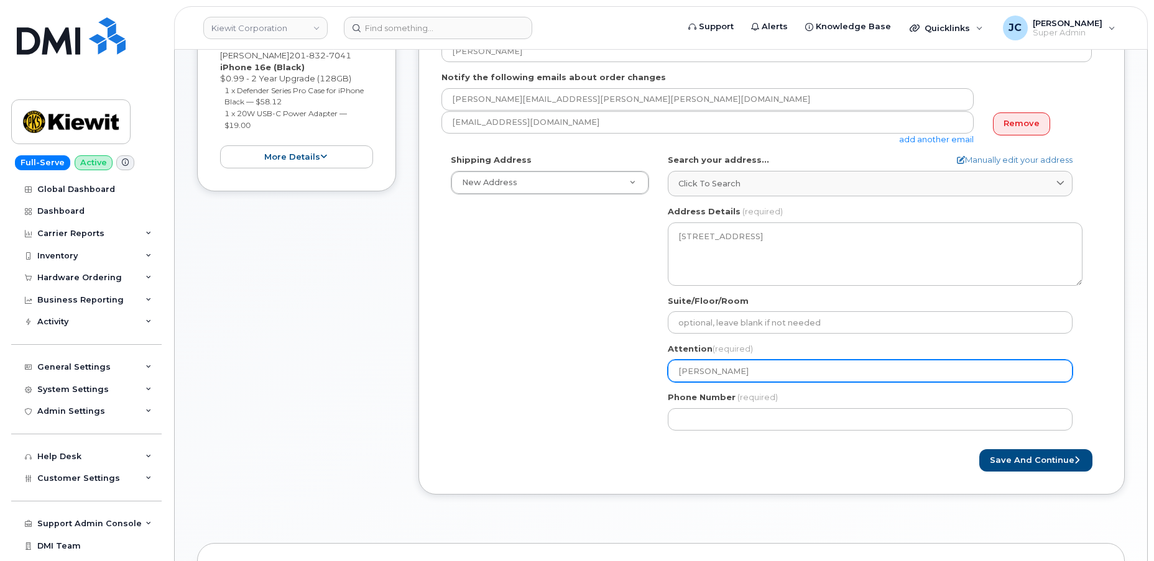
scroll to position [339, 0]
click at [729, 364] on input "Stacia" at bounding box center [870, 369] width 405 height 22
paste input "Pagenkopf"
select select
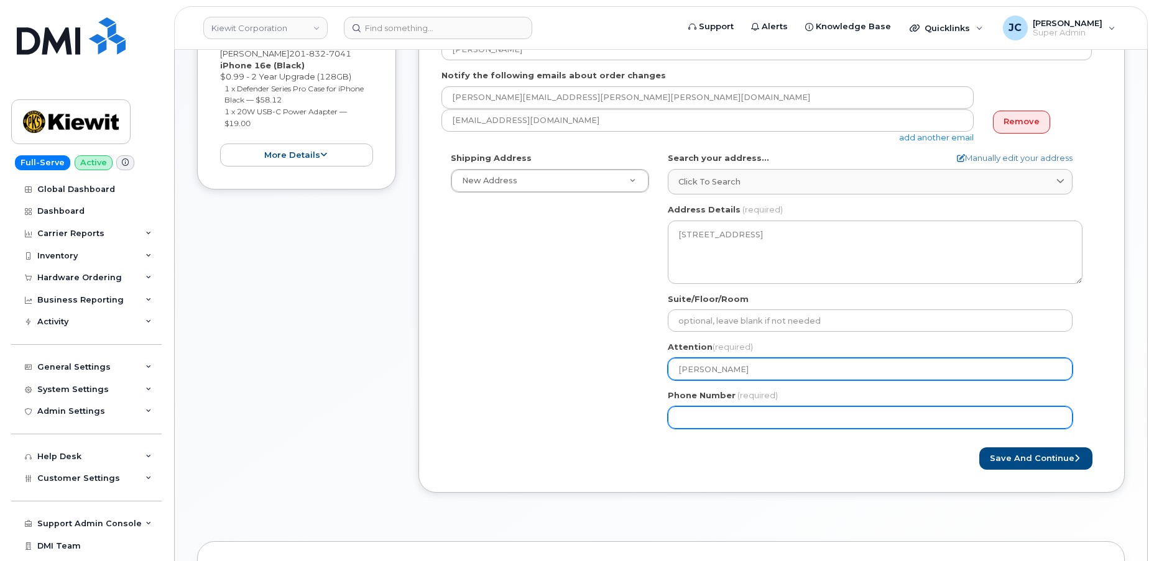
type input "[PERSON_NAME]"
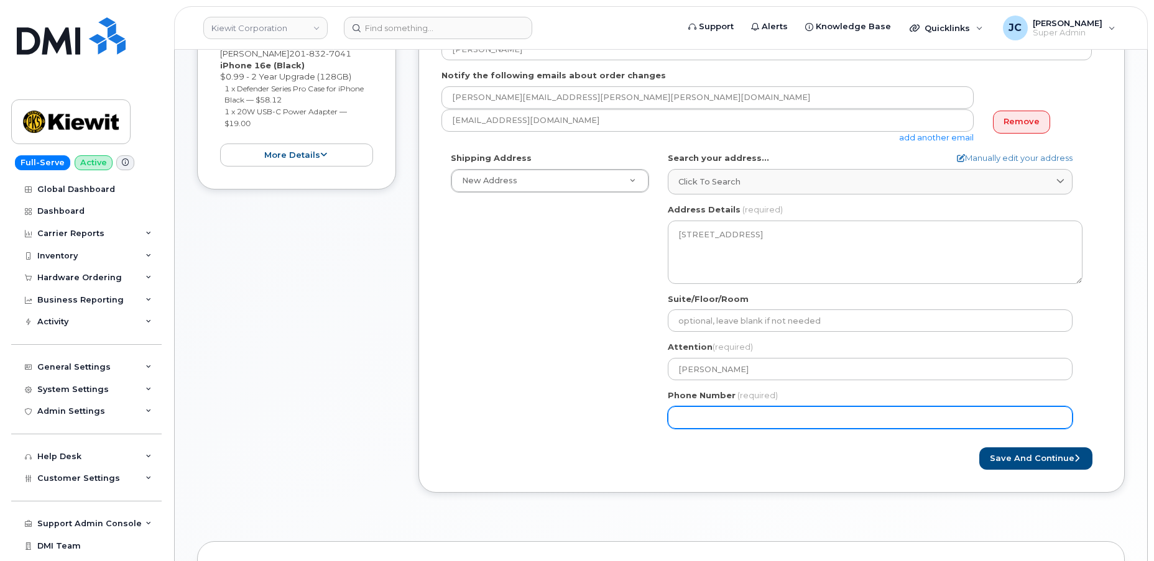
click at [697, 420] on input "Phone Number" at bounding box center [870, 418] width 405 height 22
click at [697, 417] on input "Phone Number" at bounding box center [870, 418] width 405 height 22
paste input "660.2321130"
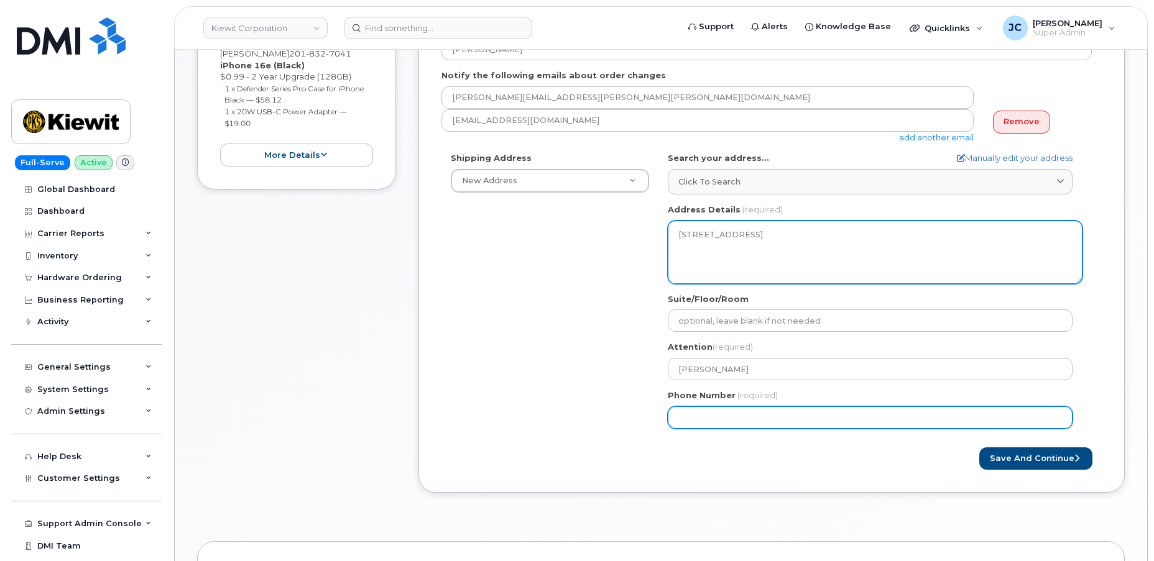
type input "660.2321130"
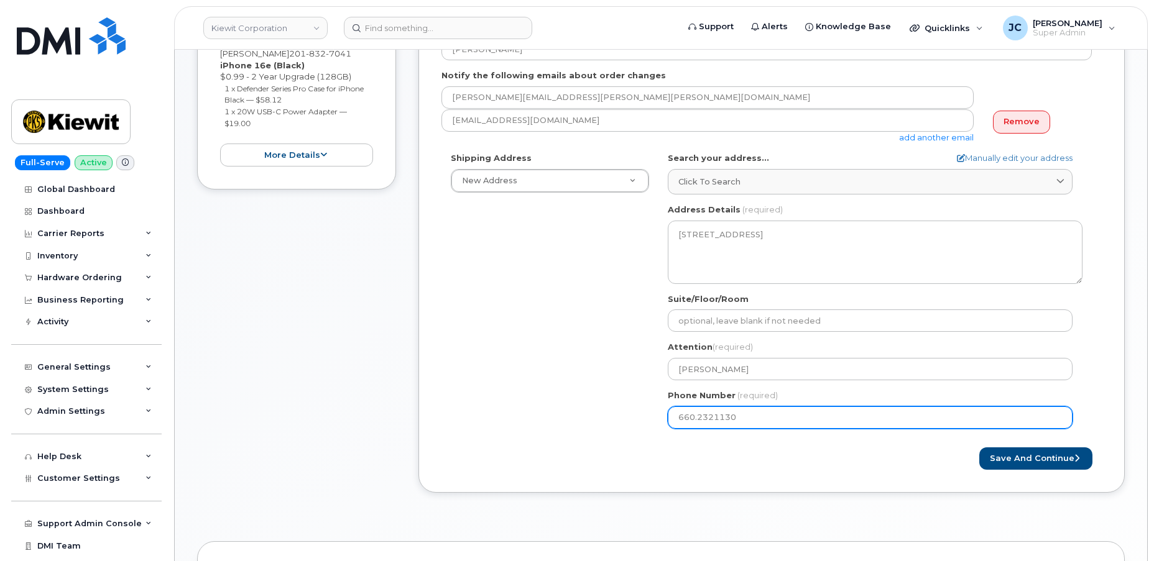
click at [697, 415] on input "660.2321130" at bounding box center [870, 418] width 405 height 22
select select
type input "6602321130"
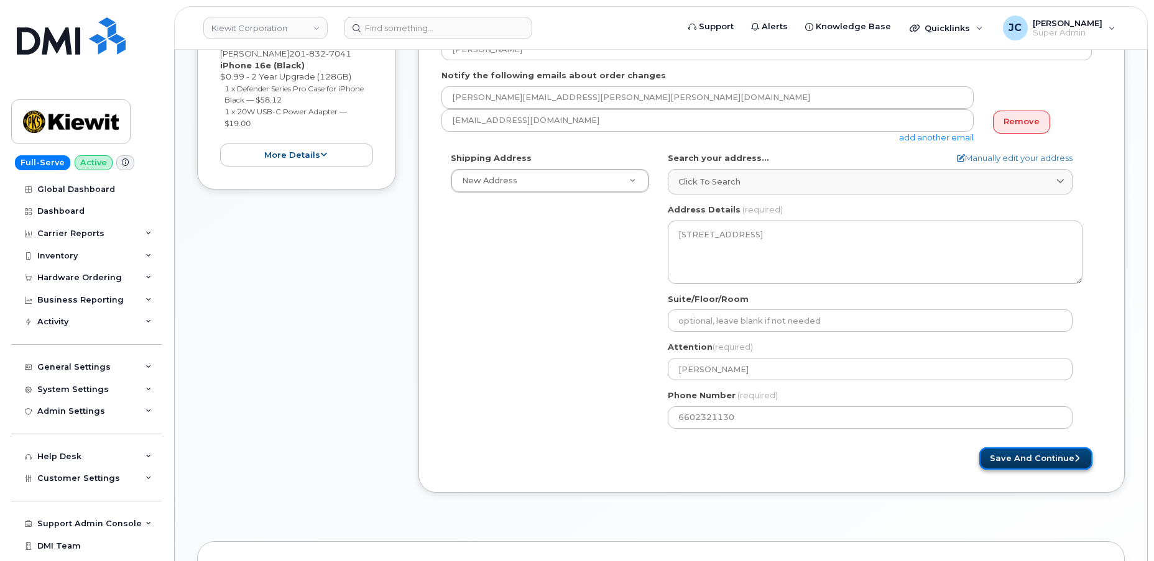
click at [1037, 460] on button "Save and Continue" at bounding box center [1035, 459] width 113 height 23
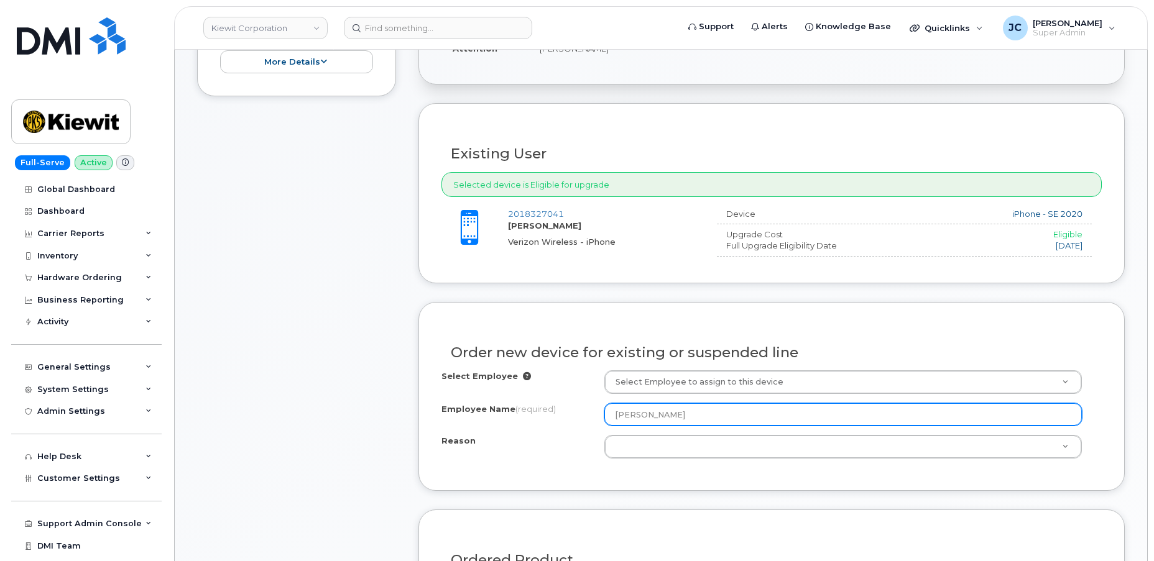
scroll to position [452, 0]
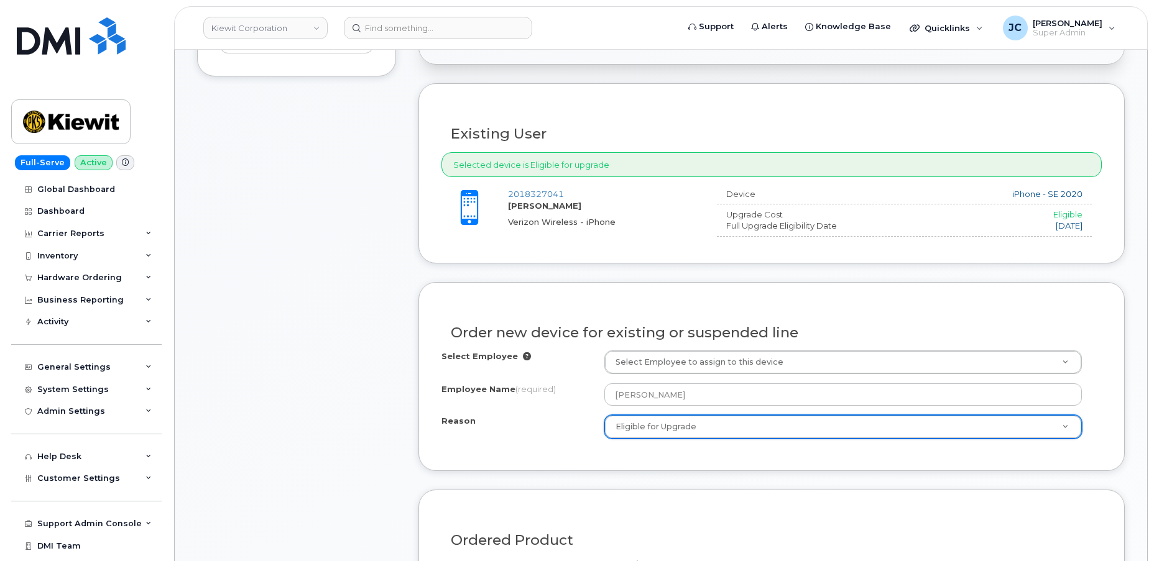
select select "eligible_for_upgrade"
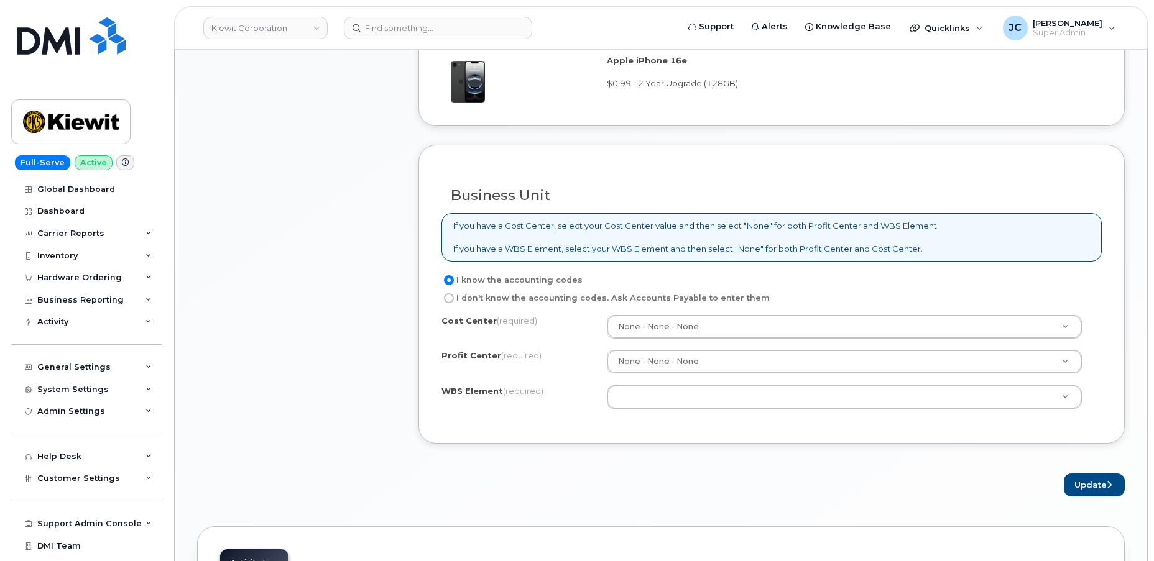
scroll to position [960, 0]
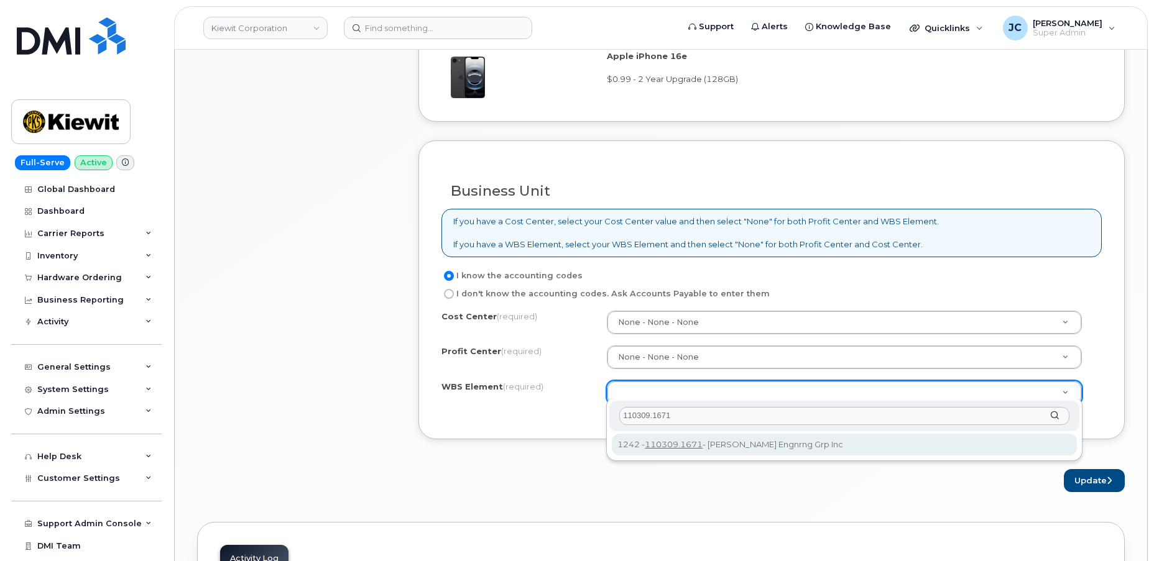
type input "110309.1671"
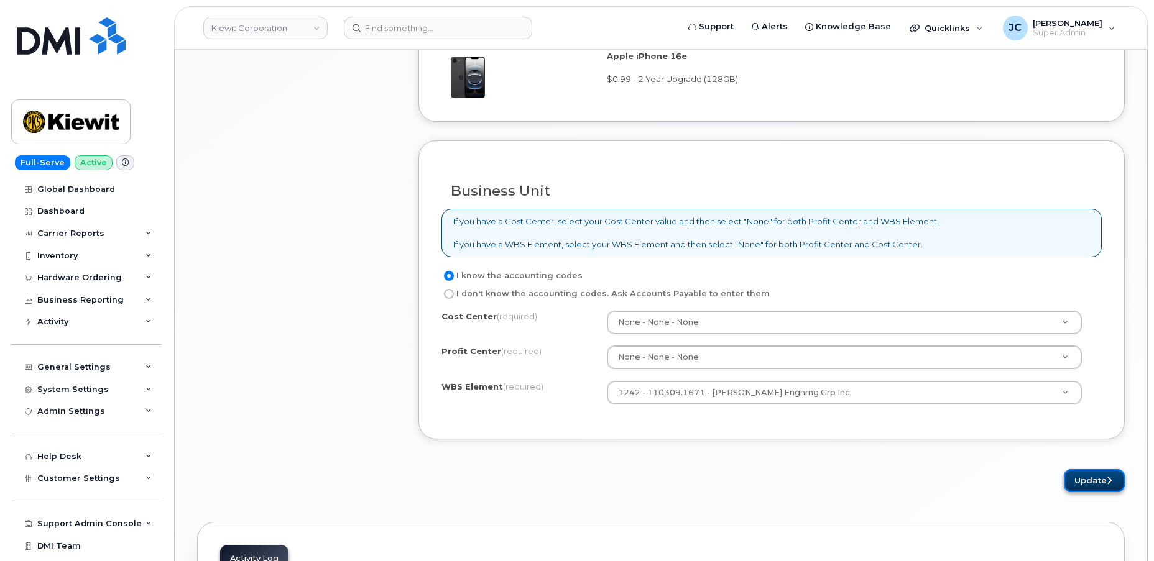
click at [1098, 474] on button "Update" at bounding box center [1094, 480] width 61 height 23
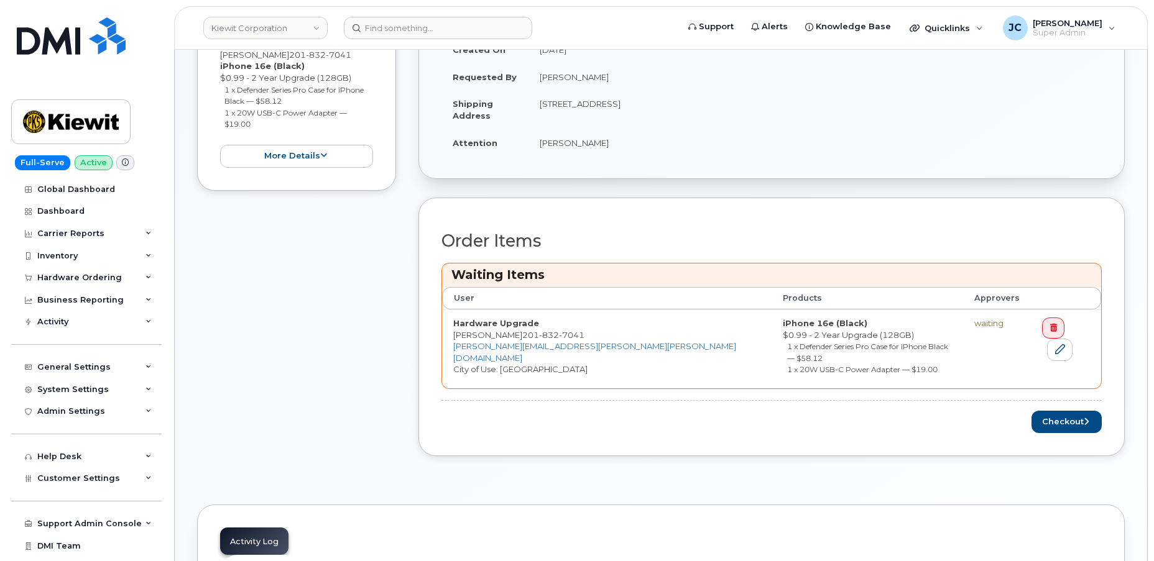
scroll to position [395, 0]
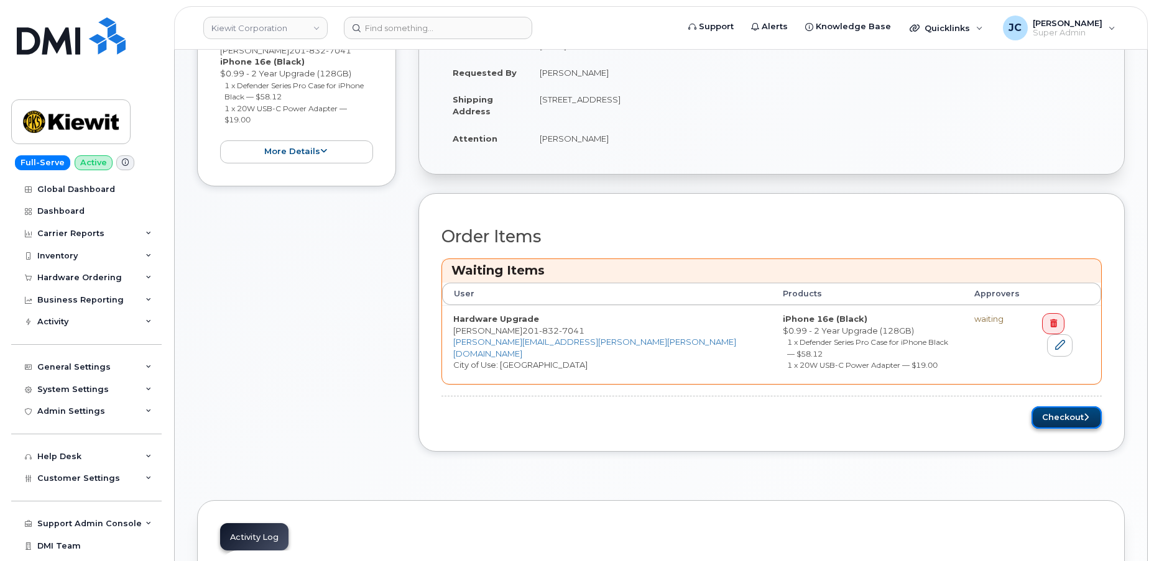
click at [1065, 407] on button "Checkout" at bounding box center [1066, 418] width 70 height 23
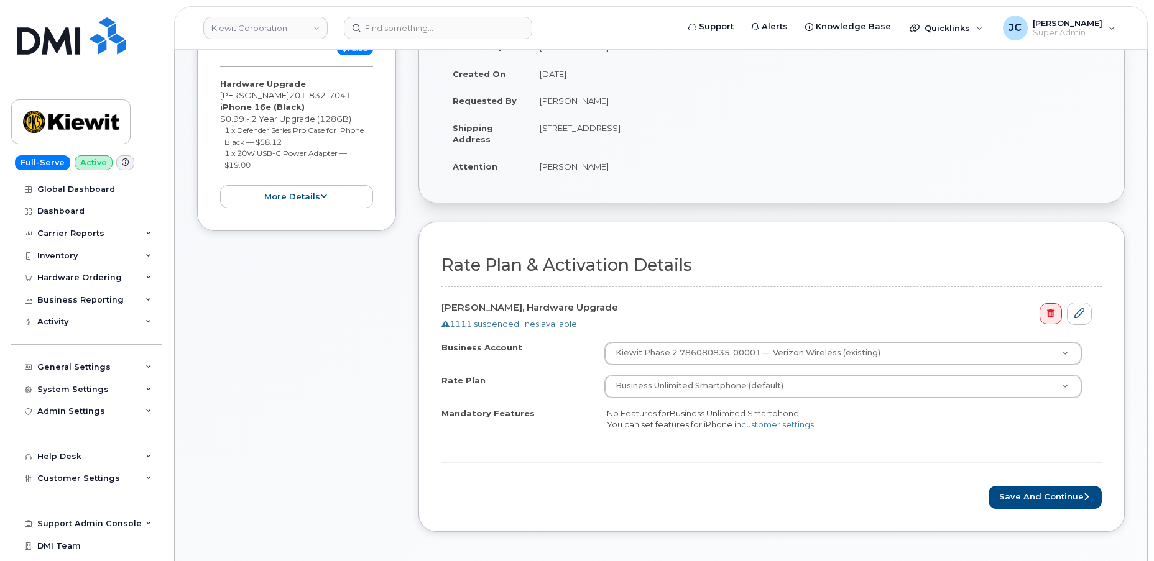
scroll to position [339, 0]
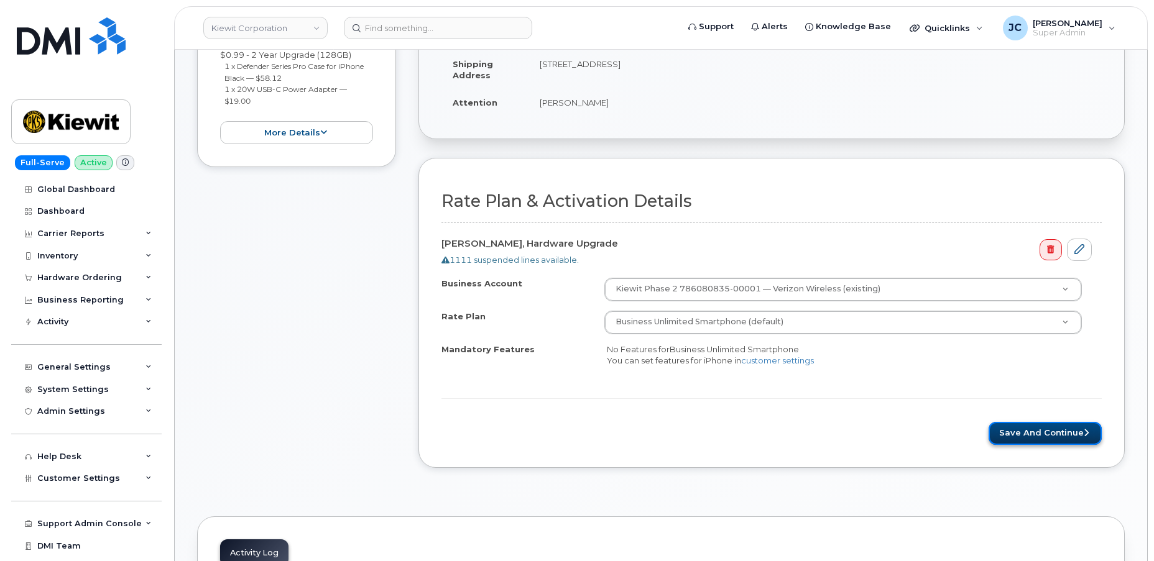
click at [1044, 427] on button "Save and Continue" at bounding box center [1044, 433] width 113 height 23
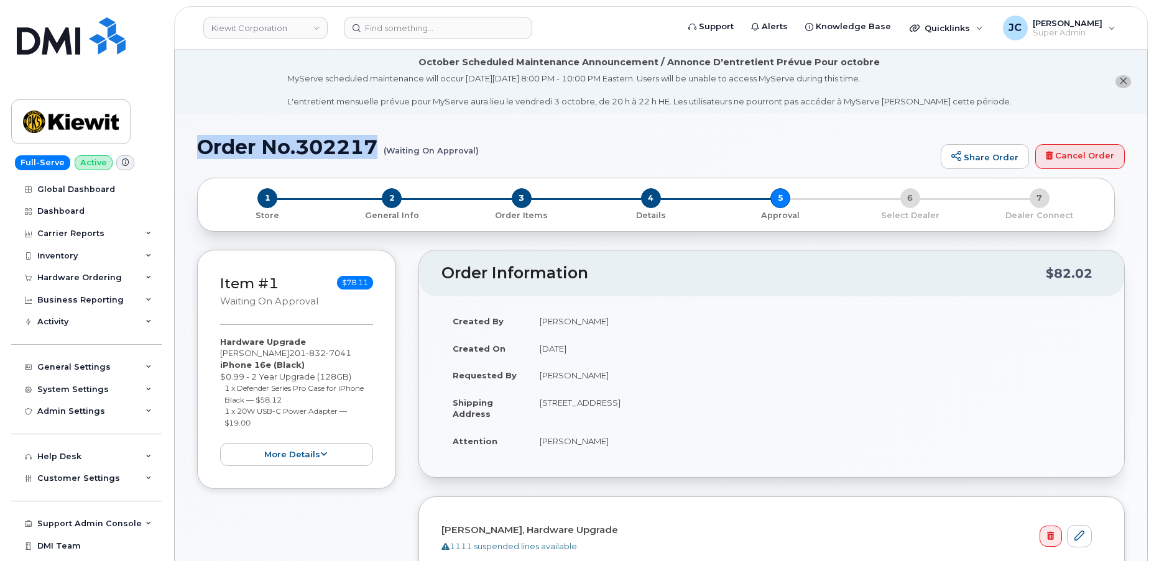
drag, startPoint x: 378, startPoint y: 147, endPoint x: 175, endPoint y: 139, distance: 202.8
copy h1 "Order No.302217"
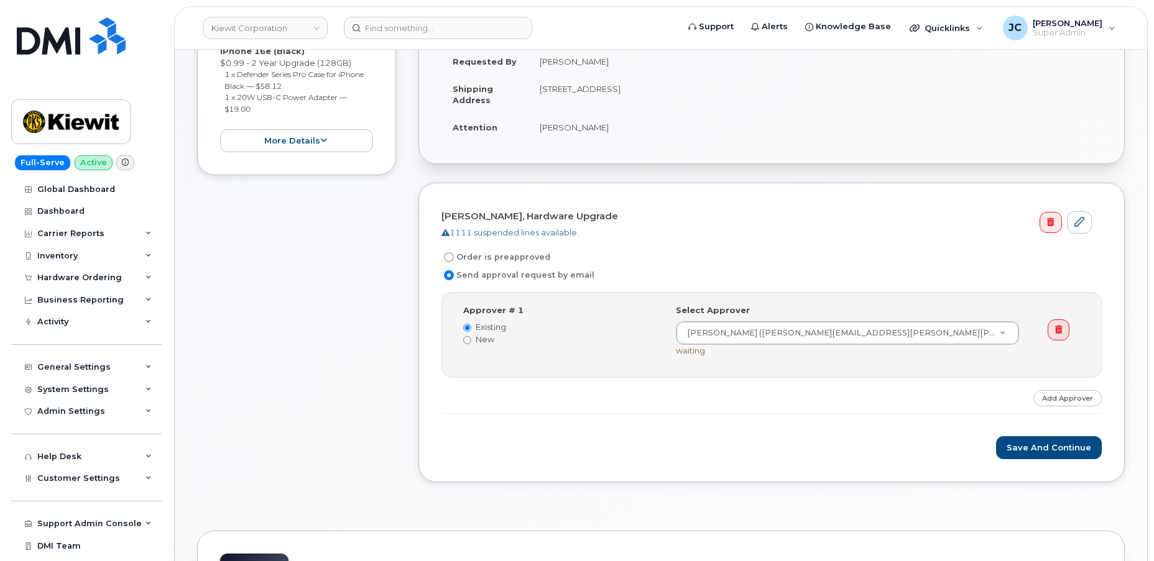
scroll to position [339, 0]
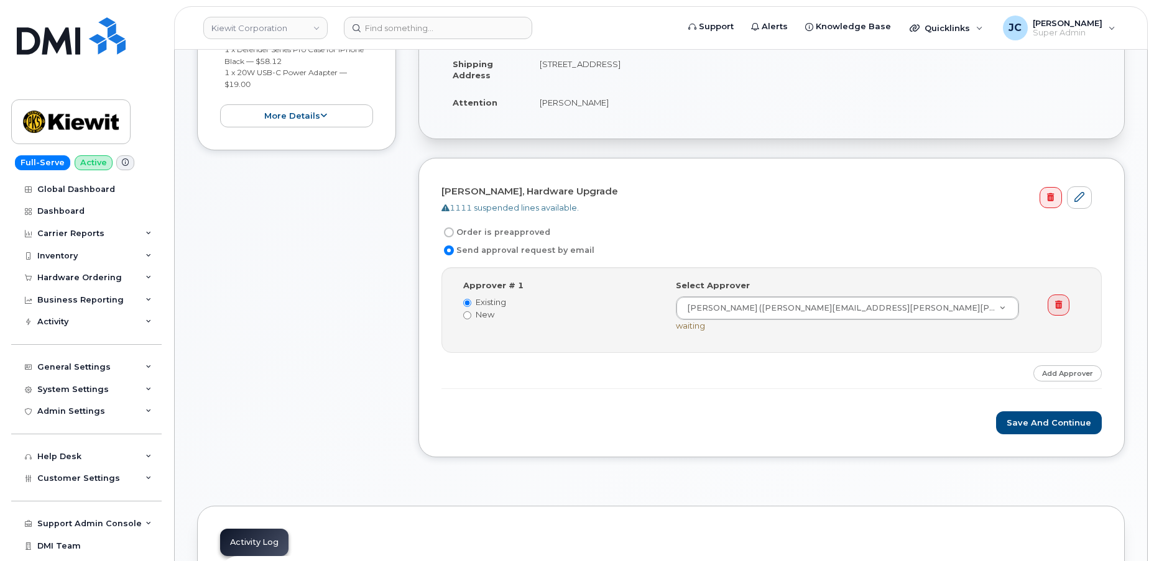
click at [453, 231] on label "Order is preapproved" at bounding box center [495, 232] width 109 height 15
click at [453, 231] on input "Order is preapproved" at bounding box center [449, 233] width 10 height 10
radio input "true"
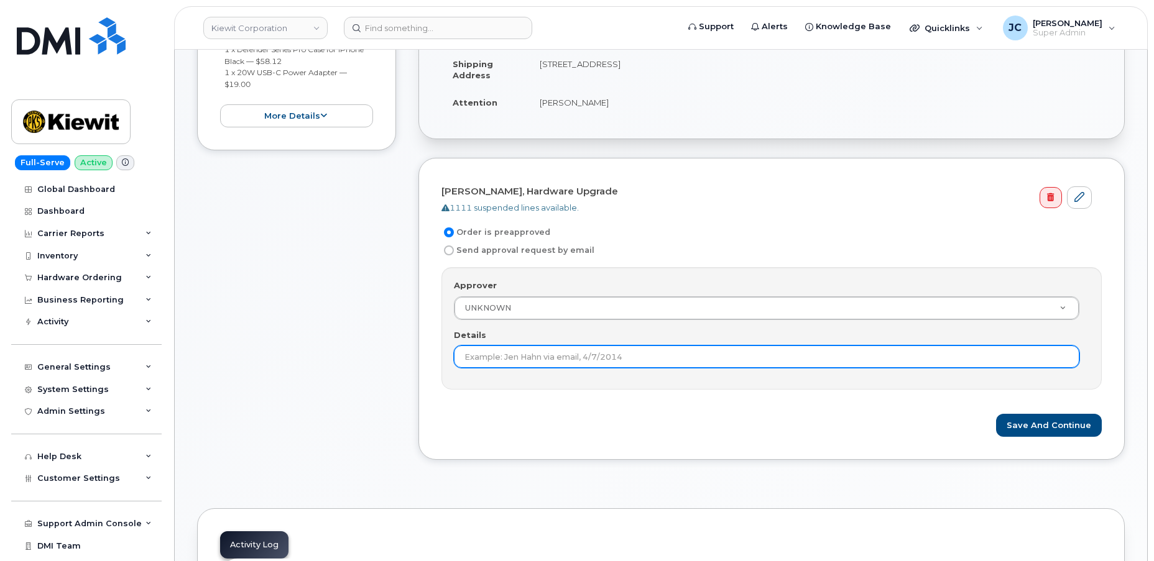
click at [638, 360] on input "Details" at bounding box center [766, 357] width 625 height 22
type input "This order is pre-approved as it is within approved cost range."
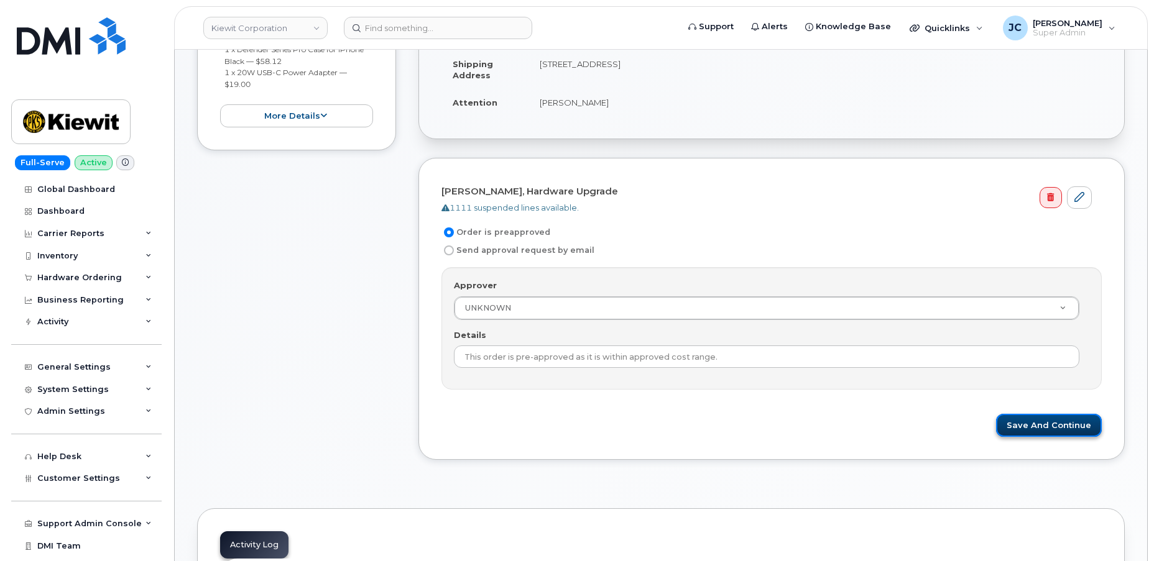
click at [1051, 425] on button "Save and Continue" at bounding box center [1049, 425] width 106 height 23
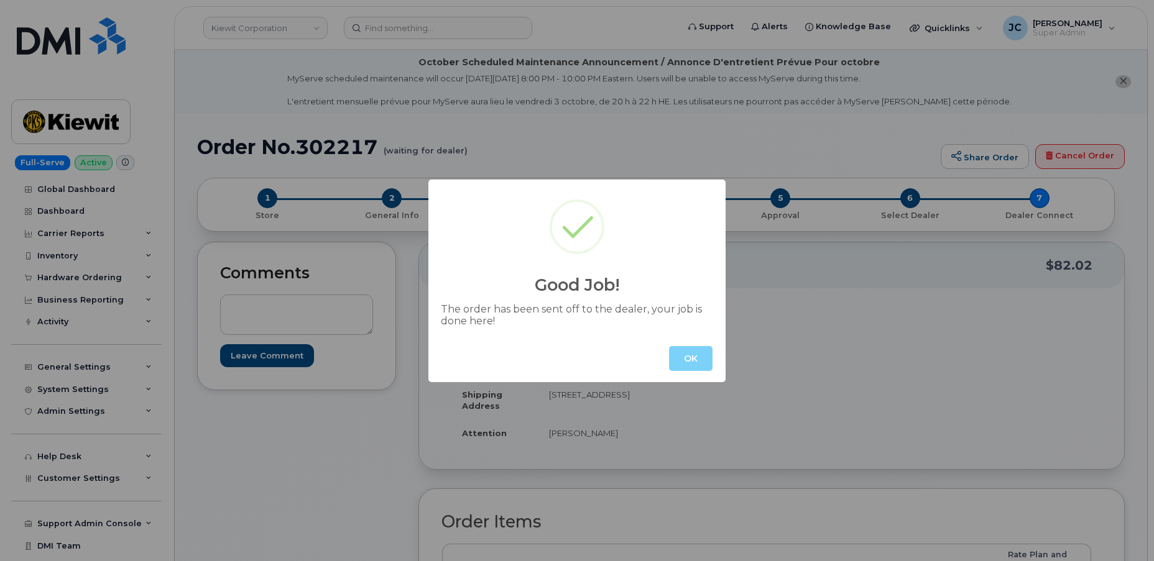
click at [712, 333] on div "Good Job! The order has been sent off to the dealer, your job is done here! OK" at bounding box center [576, 281] width 297 height 203
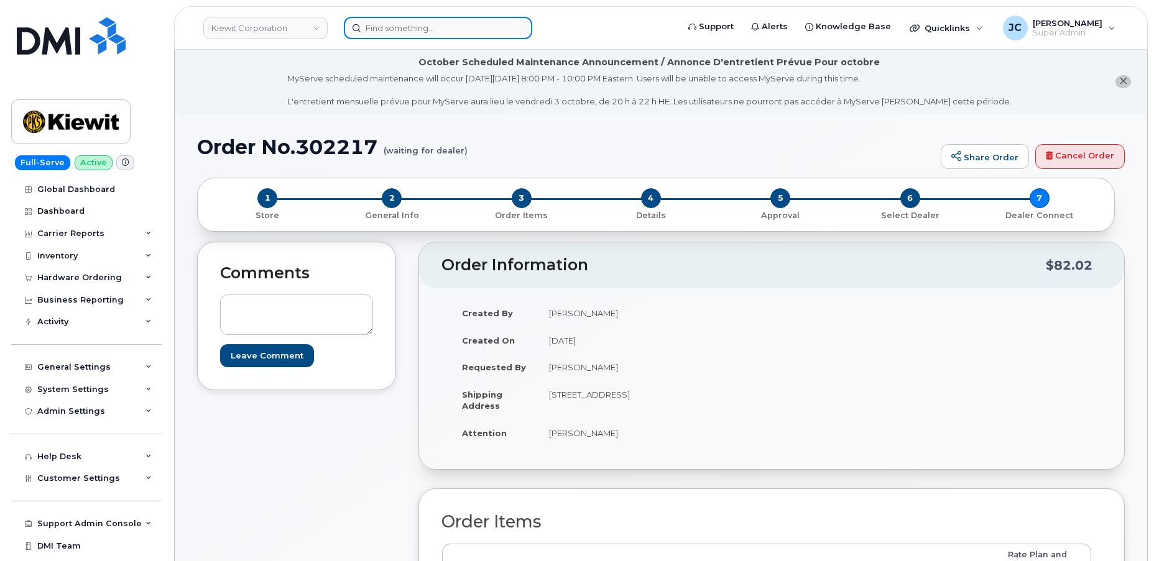
click at [433, 29] on input at bounding box center [438, 28] width 188 height 22
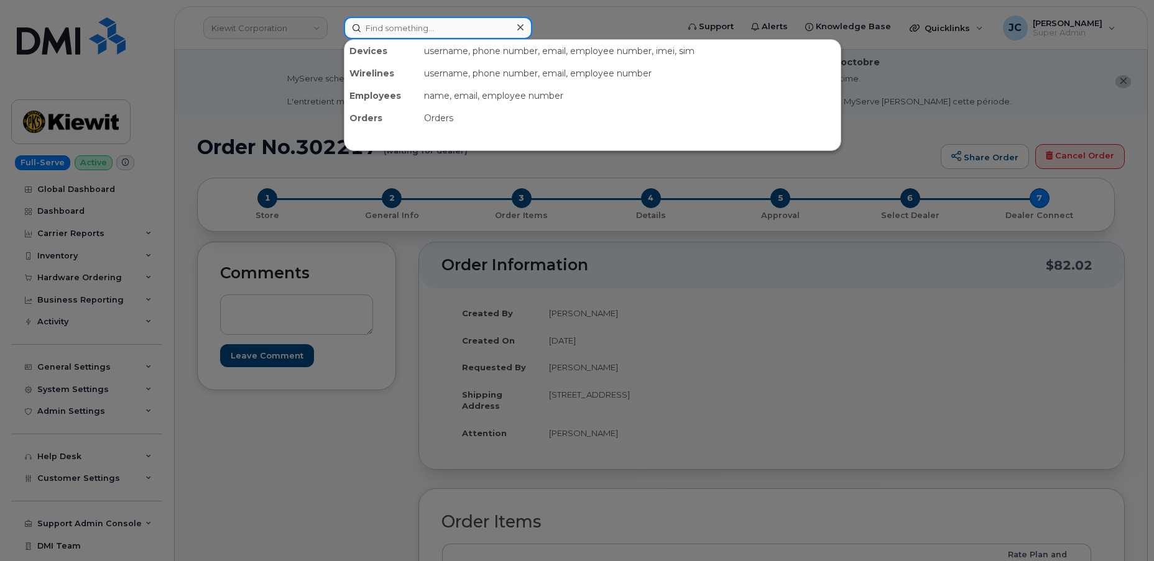
paste input "user is unable to receive or place calls due to older phone space issue - proce…"
type input "user is unable to receive or place calls due to older phone space issue - proce…"
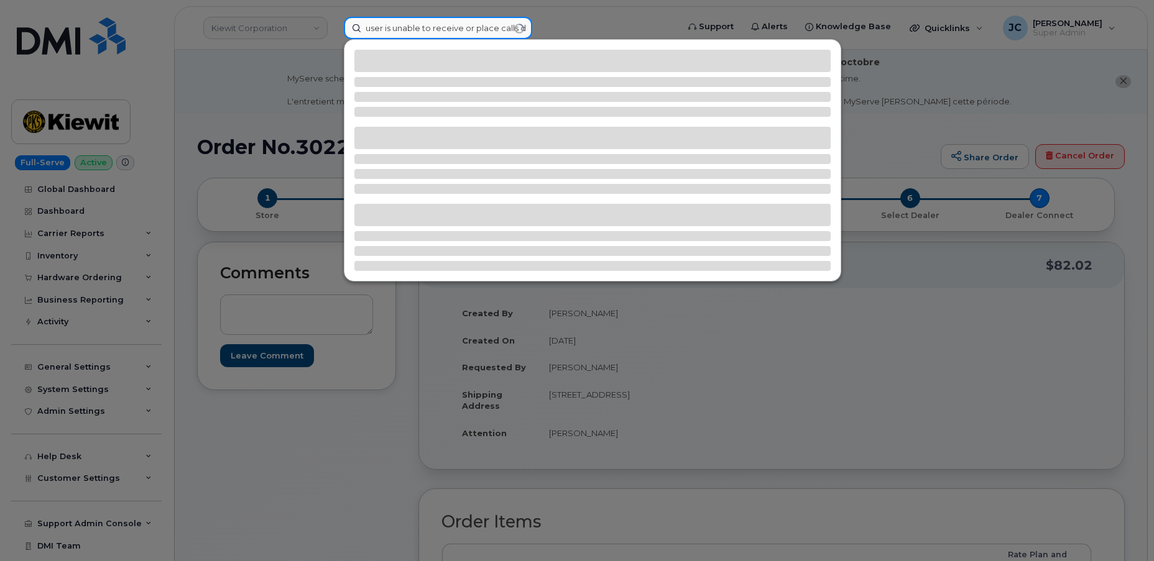
drag, startPoint x: 523, startPoint y: 27, endPoint x: 197, endPoint y: 26, distance: 326.4
click at [334, 26] on div "user is unable to receive or place calls due to older phone space issue - proce…" at bounding box center [507, 28] width 346 height 22
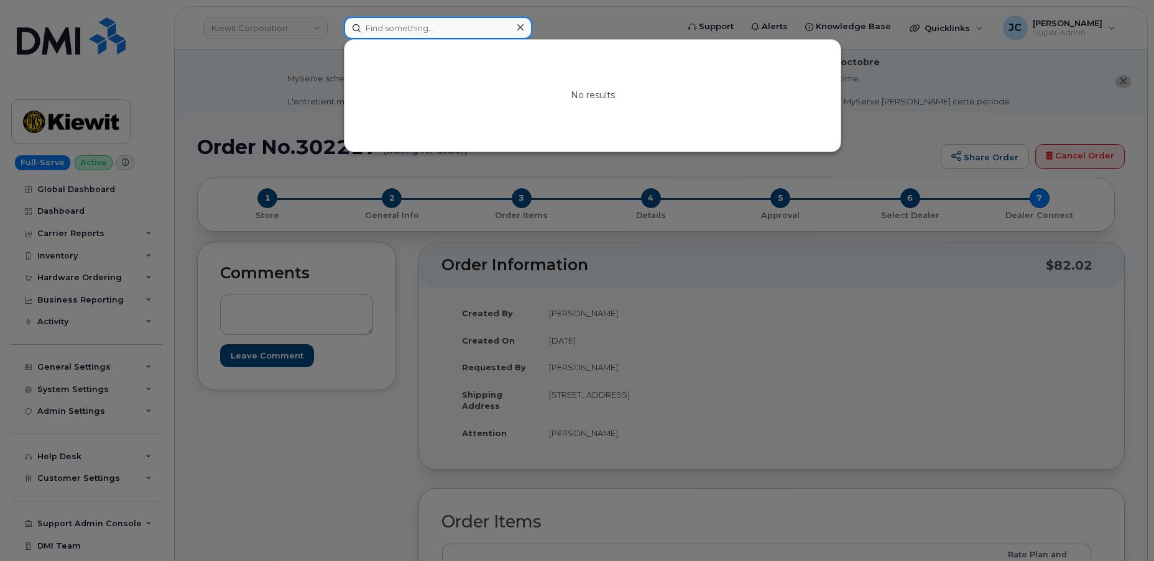
click at [419, 25] on input at bounding box center [438, 28] width 188 height 22
paste input "660.232.1130"
type input "660.232.1130"
drag, startPoint x: 524, startPoint y: 29, endPoint x: 513, endPoint y: 24, distance: 11.4
click at [523, 28] on div at bounding box center [520, 28] width 18 height 18
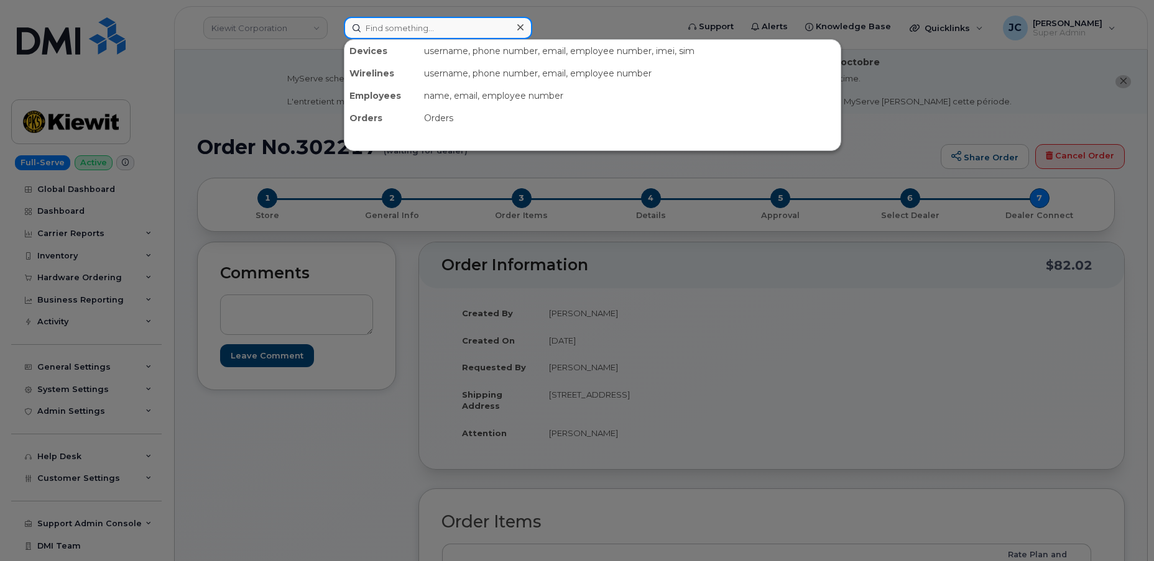
click at [380, 25] on input at bounding box center [438, 28] width 188 height 22
paste input "201.832.7041"
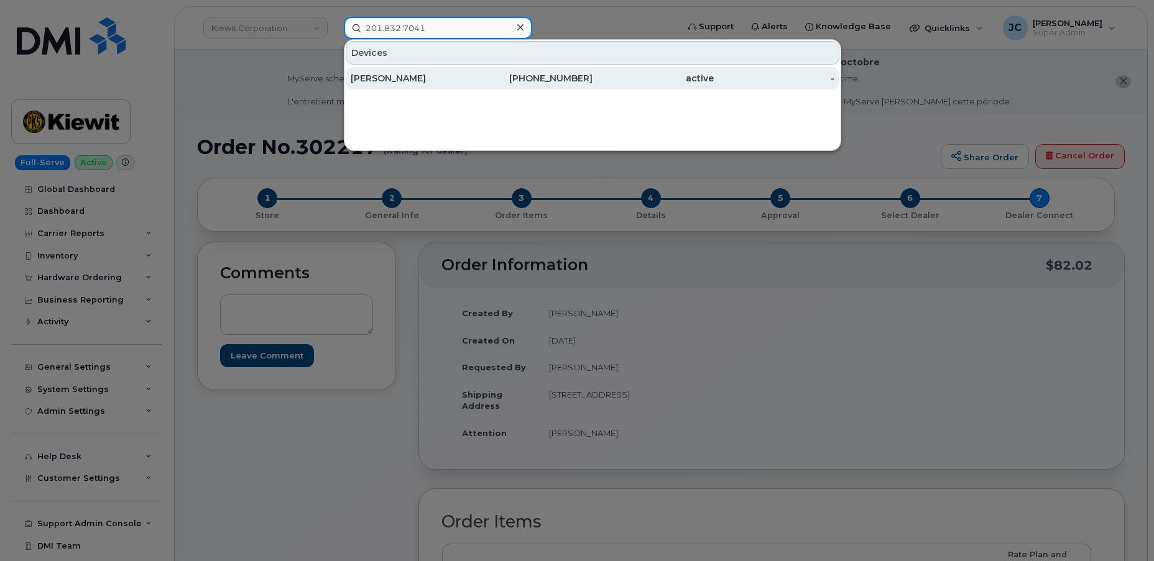
type input "201.832.7041"
click at [424, 78] on div "[PERSON_NAME]" at bounding box center [411, 78] width 121 height 12
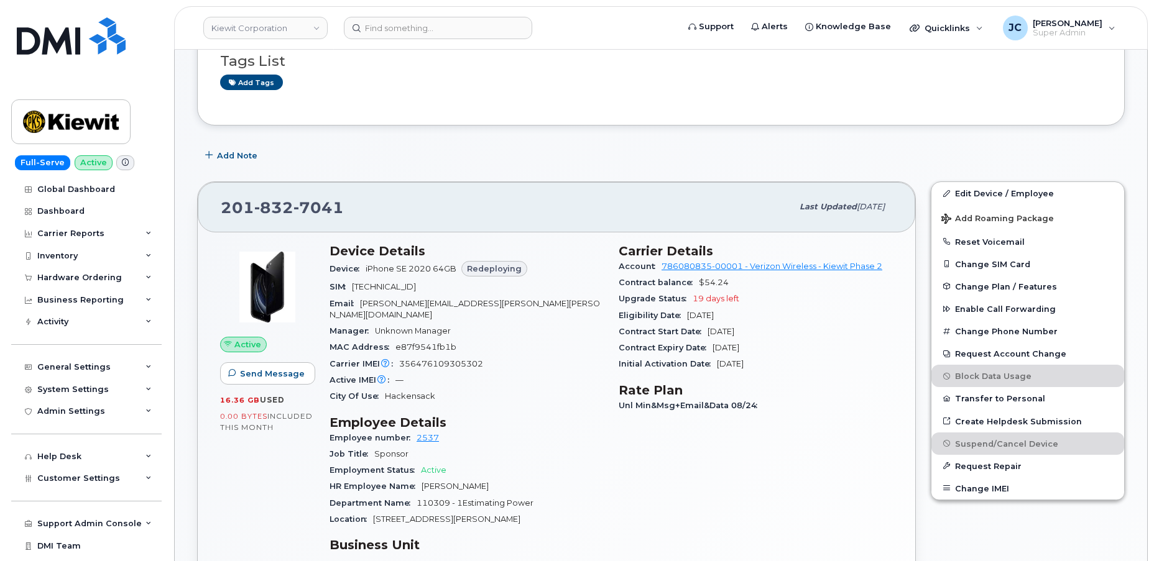
scroll to position [226, 0]
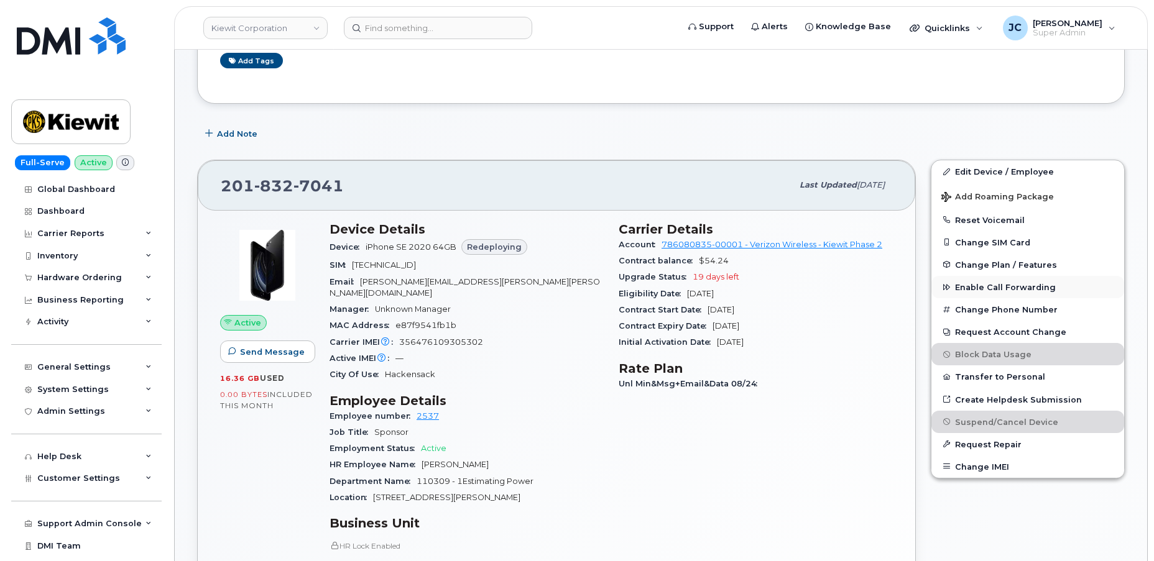
click at [996, 283] on span "Enable Call Forwarding" at bounding box center [1005, 287] width 101 height 9
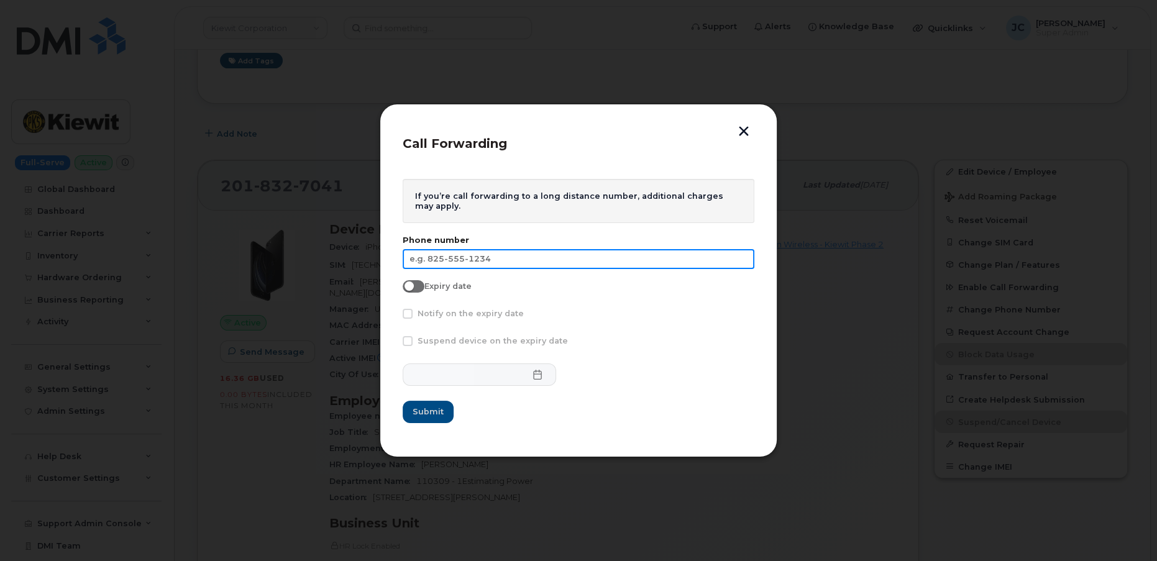
click at [483, 258] on input "text" at bounding box center [579, 259] width 352 height 20
paste input "660.232.1130"
type input "660.232.1130"
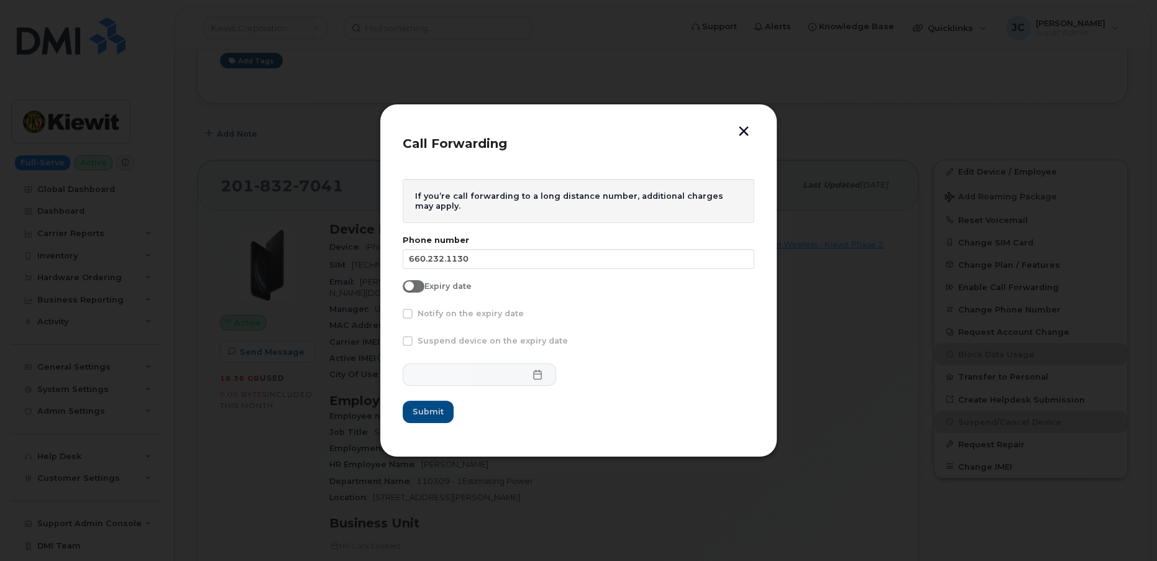
click at [745, 134] on button "button" at bounding box center [744, 132] width 19 height 13
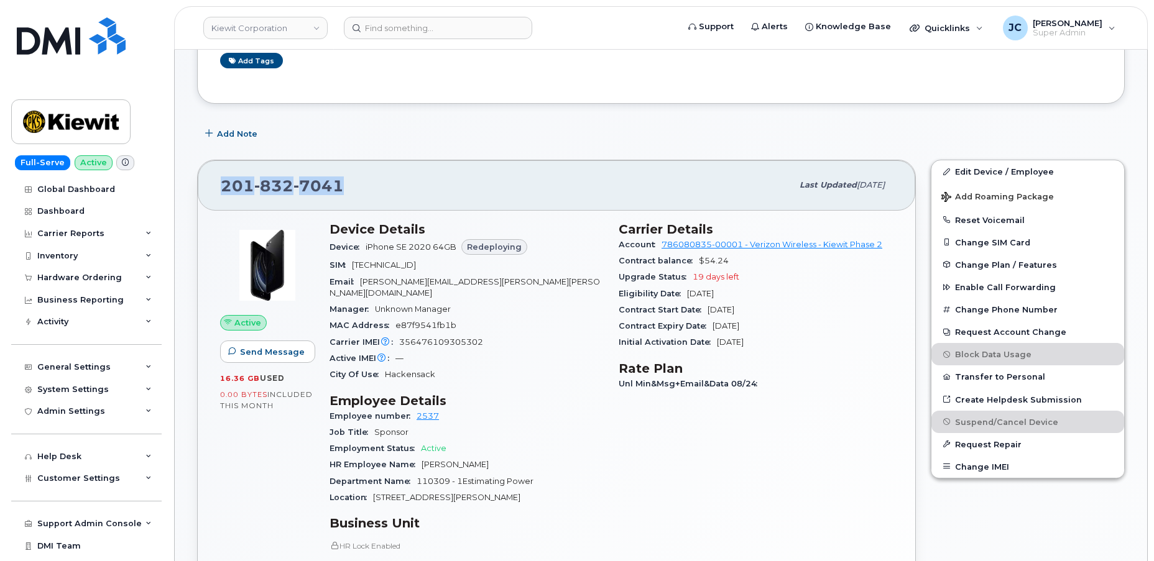
drag, startPoint x: 344, startPoint y: 183, endPoint x: 211, endPoint y: 185, distance: 133.0
click at [211, 185] on div "[PHONE_NUMBER] Last updated [DATE]" at bounding box center [556, 185] width 717 height 50
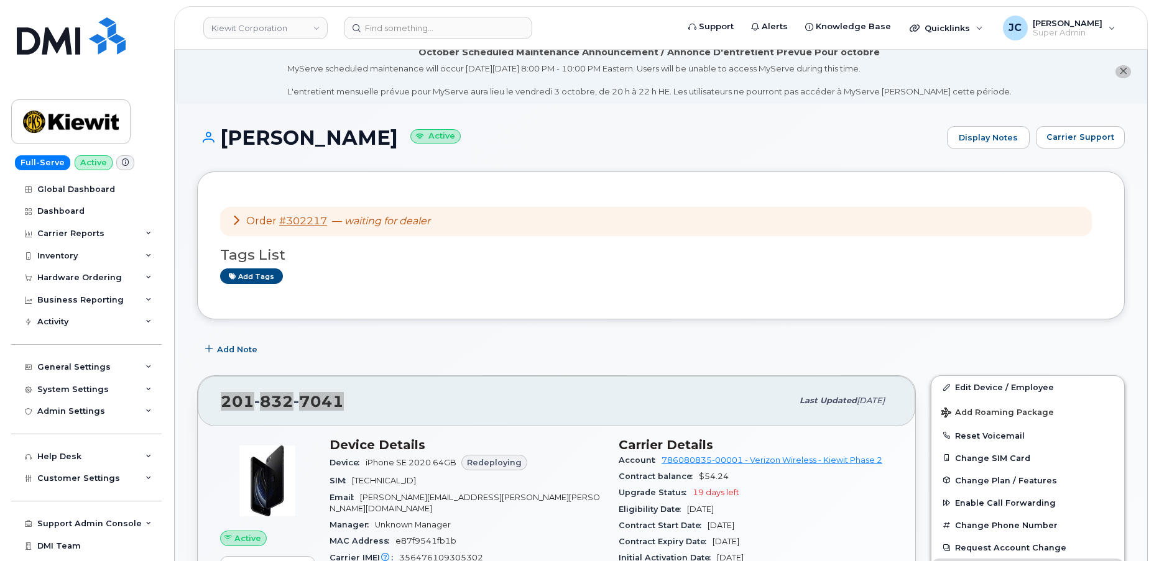
scroll to position [0, 0]
